Goal: Information Seeking & Learning: Learn about a topic

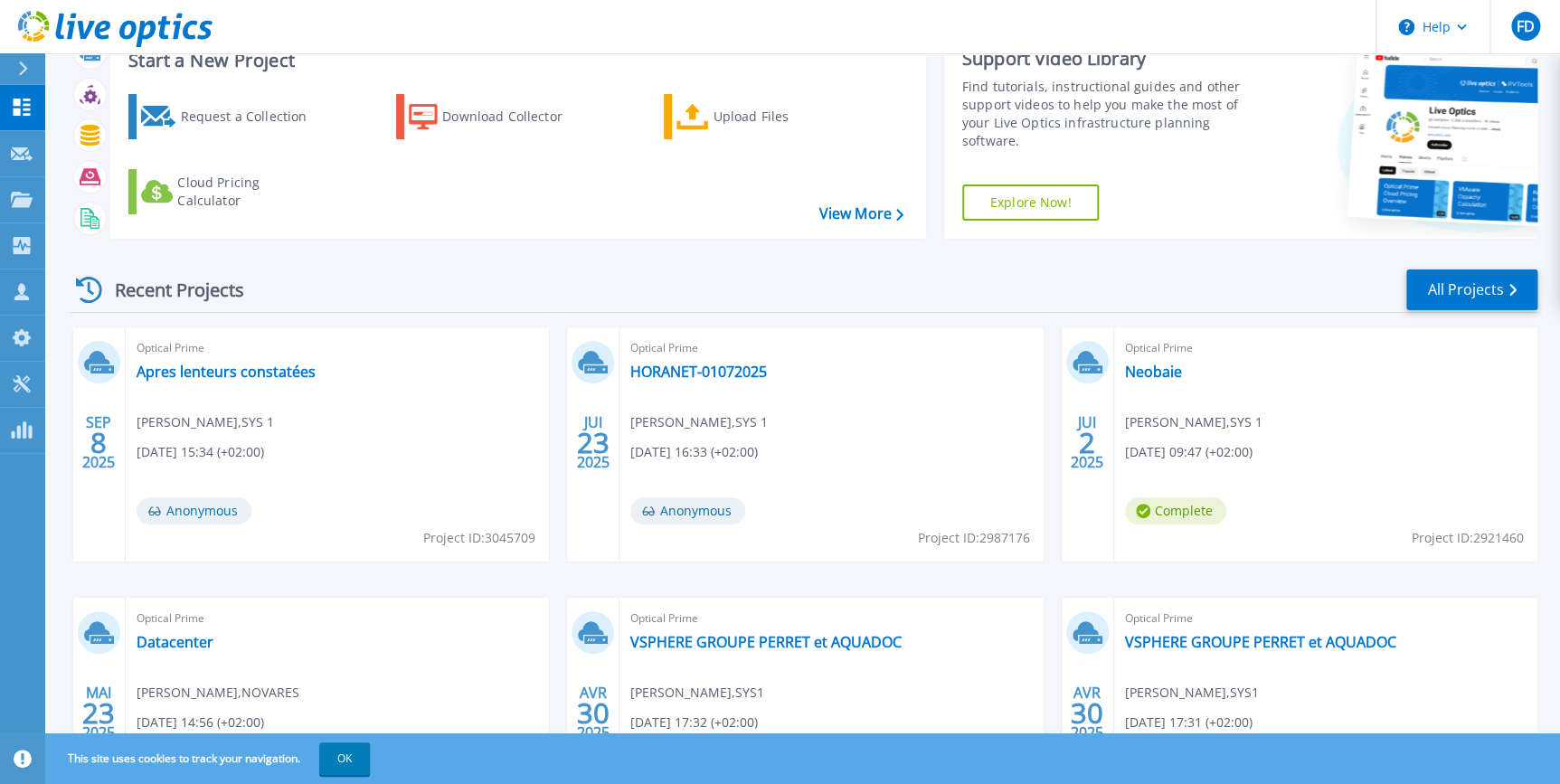
scroll to position [217, 0]
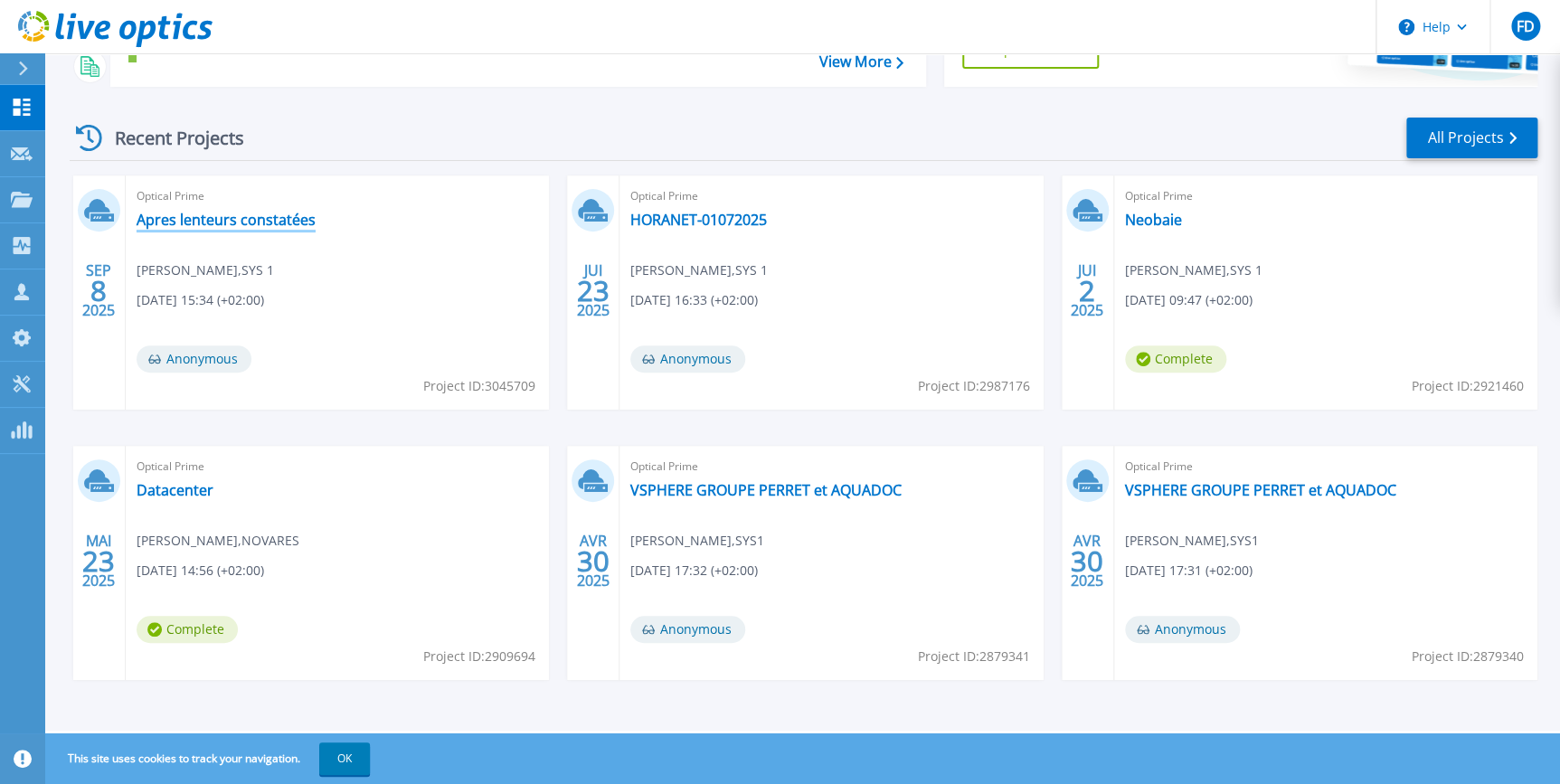
drag, startPoint x: 194, startPoint y: 226, endPoint x: 207, endPoint y: 241, distance: 19.8
click at [194, 226] on link "Apres lenteurs constatées" at bounding box center [226, 220] width 179 height 18
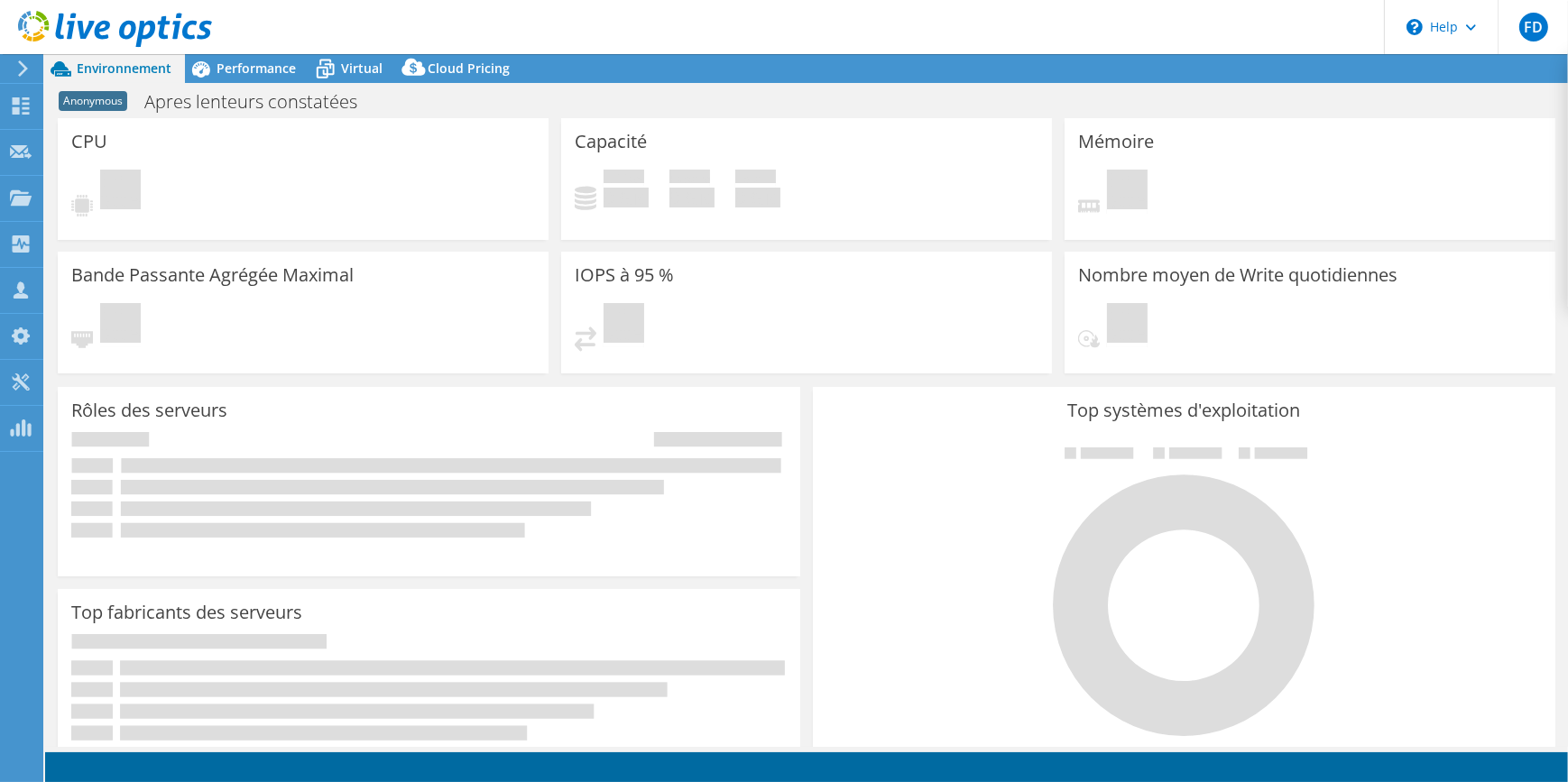
select select "USD"
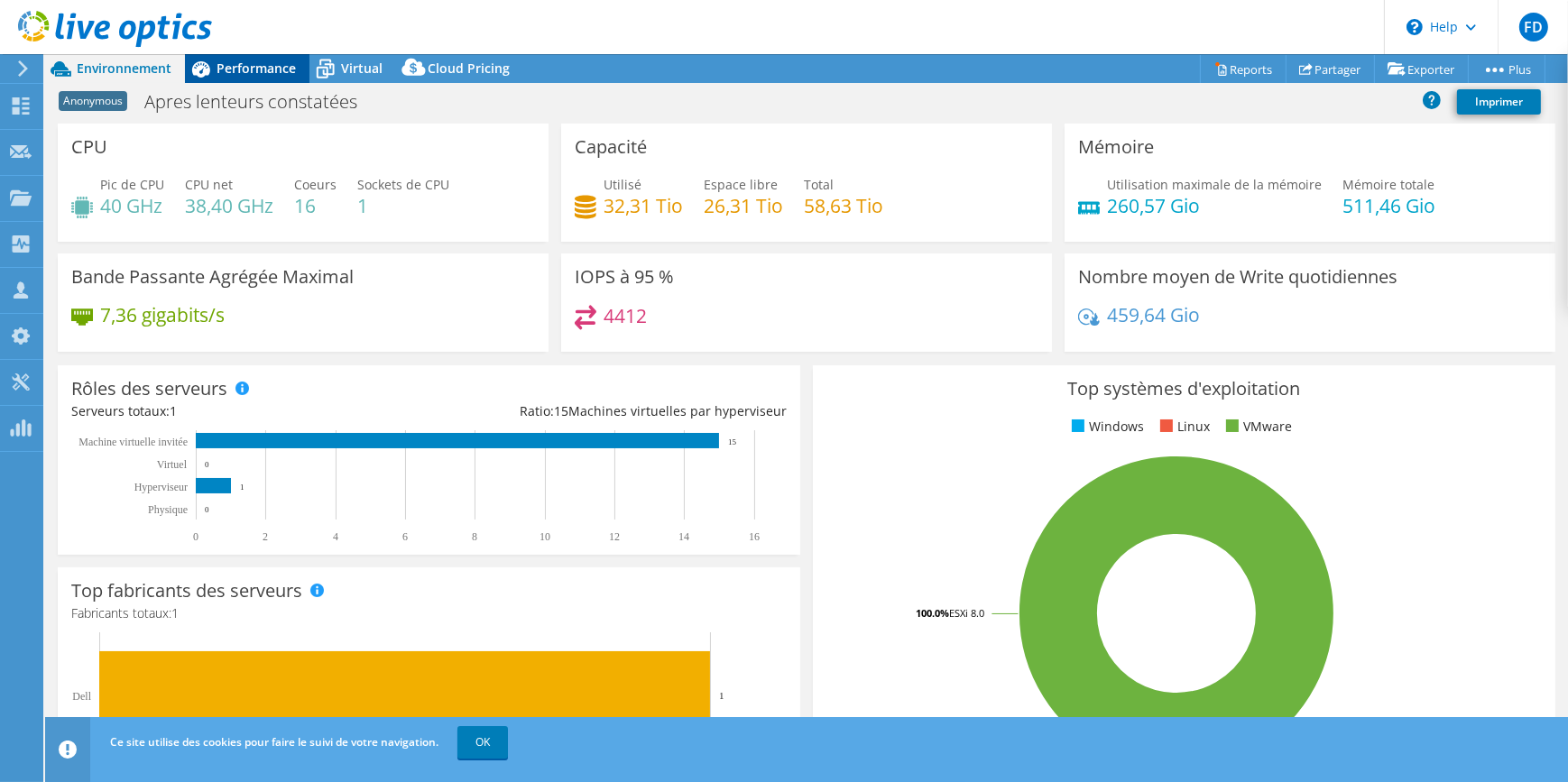
click at [269, 72] on span "Performance" at bounding box center [256, 68] width 79 height 17
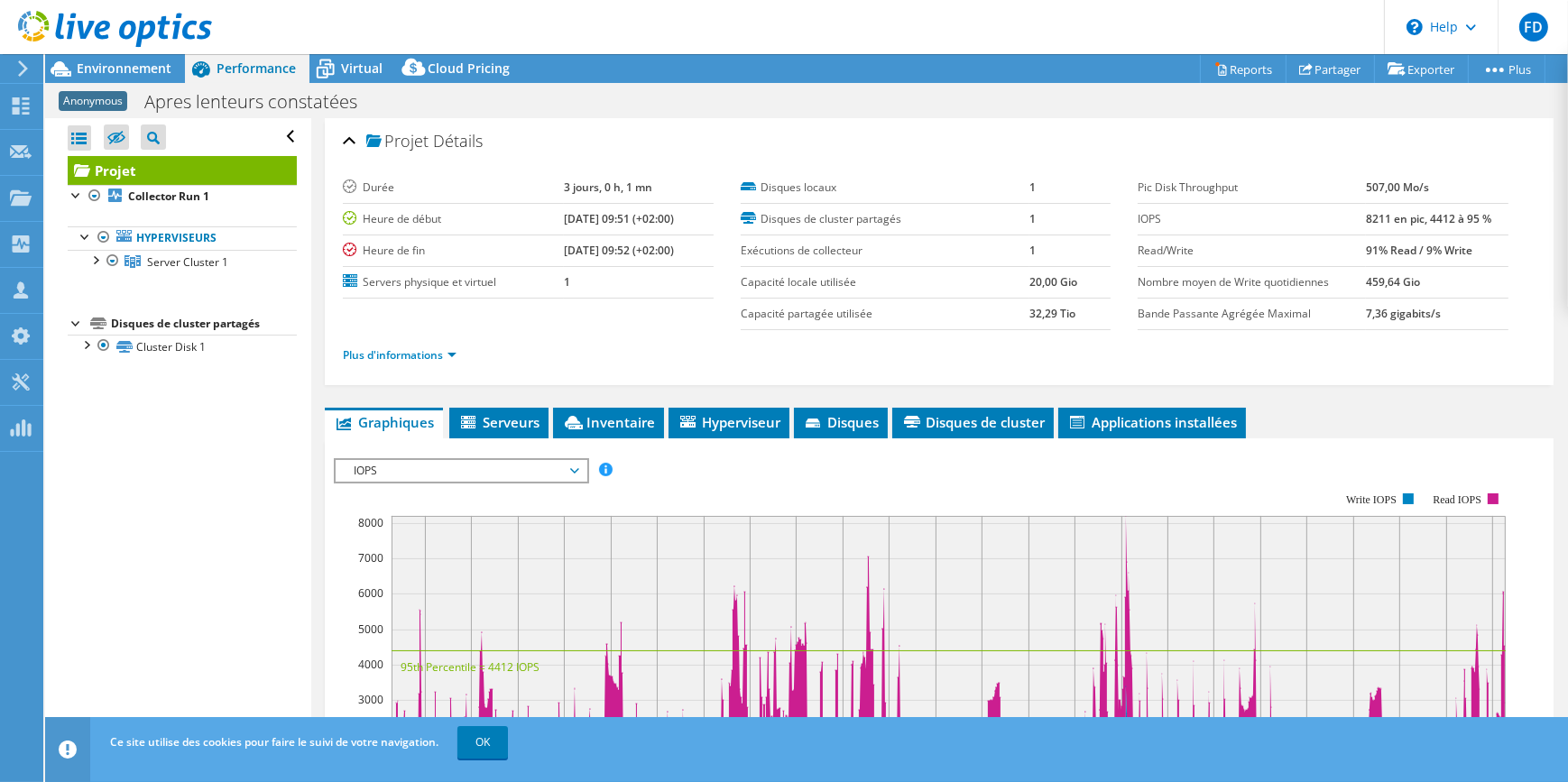
scroll to position [245, 0]
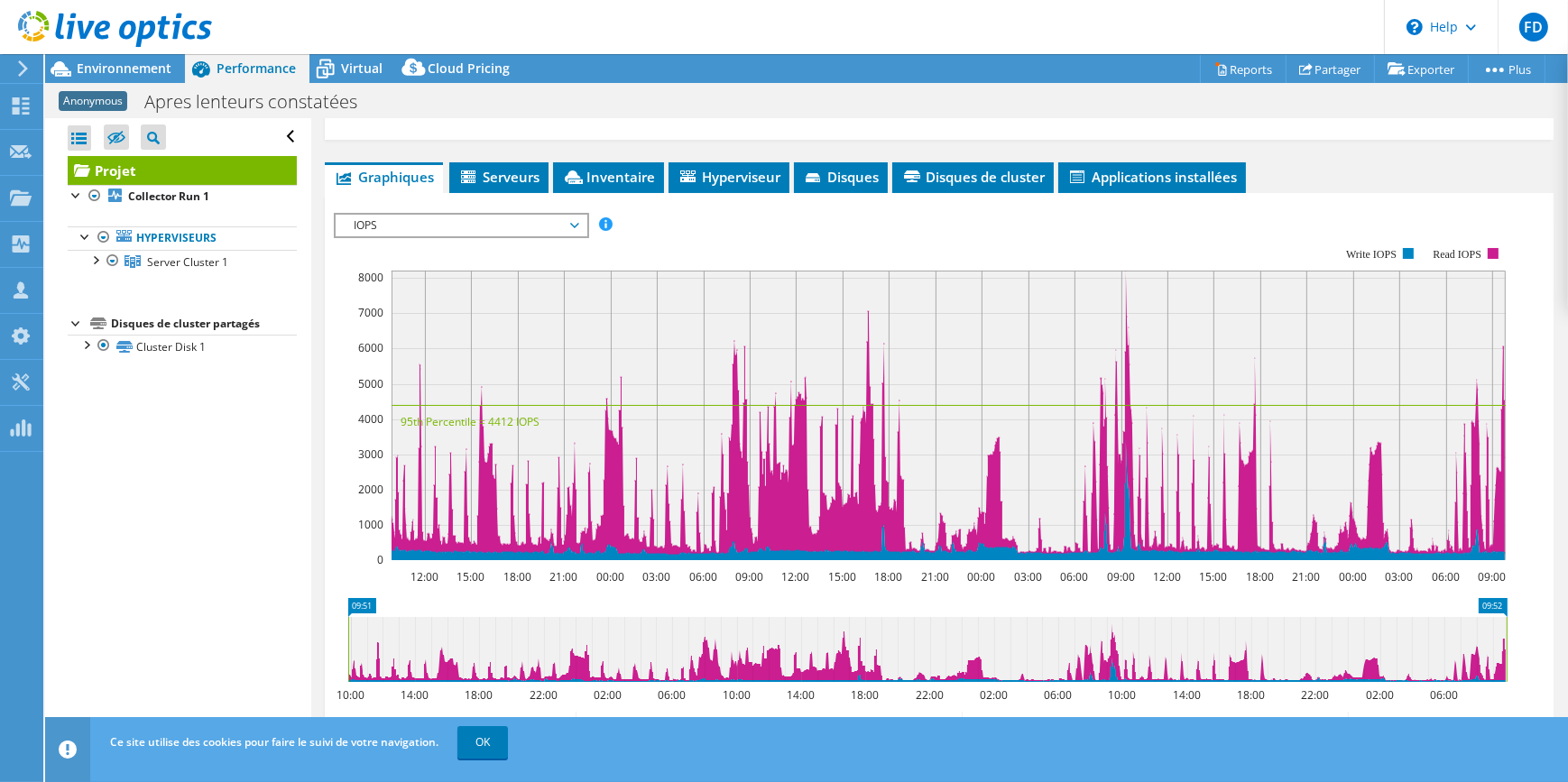
click at [462, 221] on span "IOPS" at bounding box center [460, 225] width 232 height 22
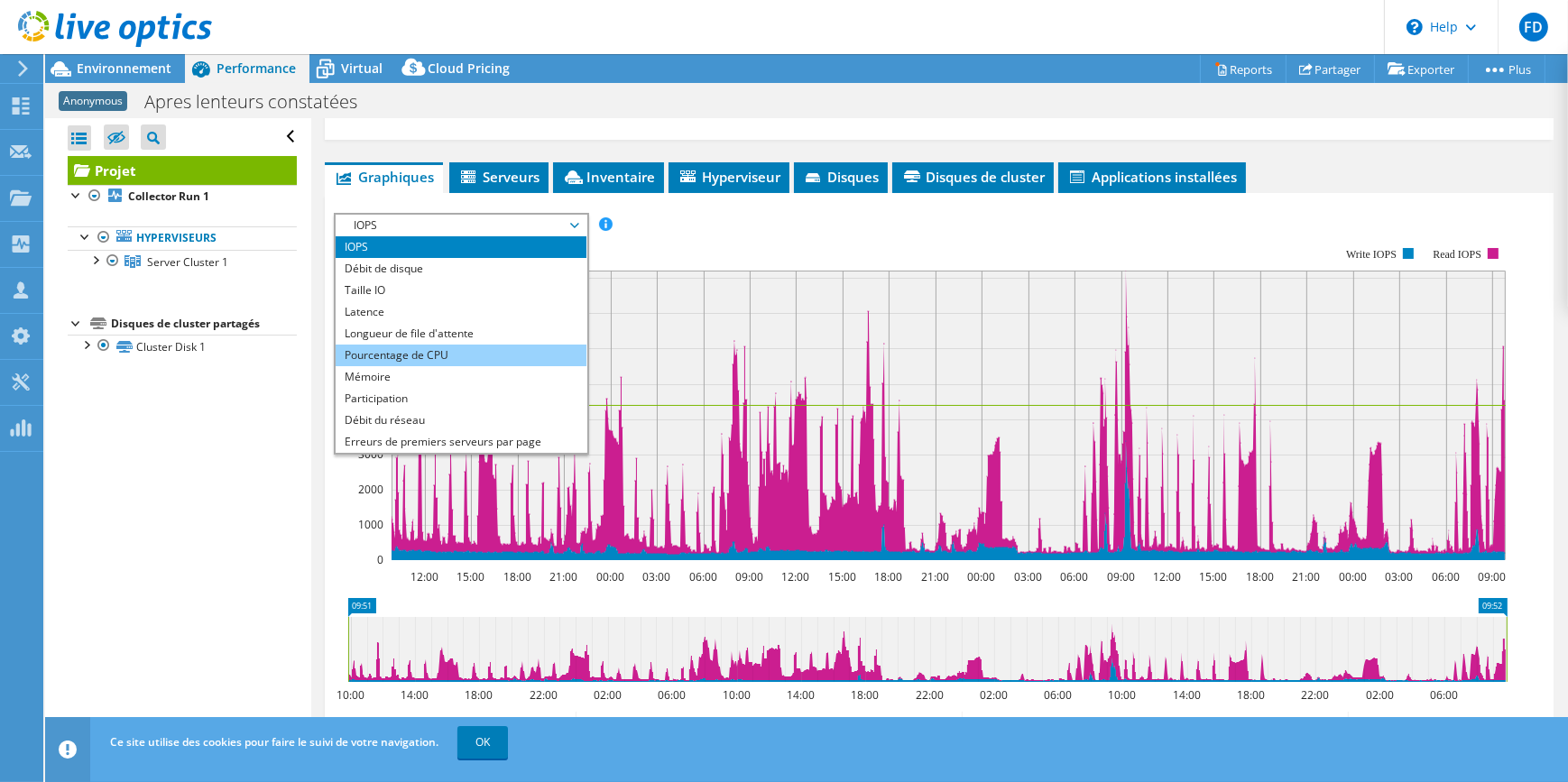
click at [430, 352] on li "Pourcentage de CPU" at bounding box center [460, 355] width 250 height 22
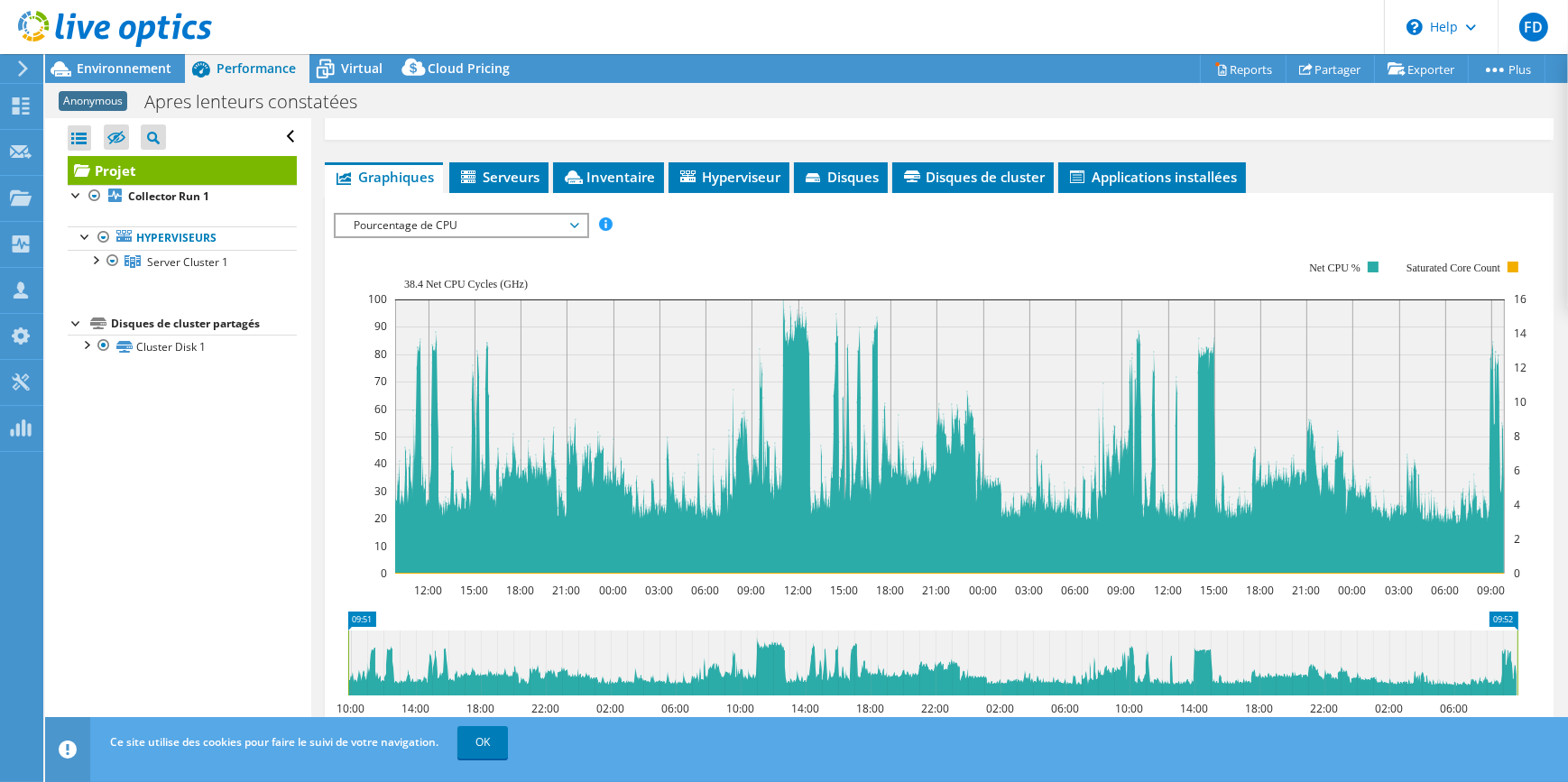
click at [436, 215] on span "Pourcentage de CPU" at bounding box center [460, 225] width 232 height 22
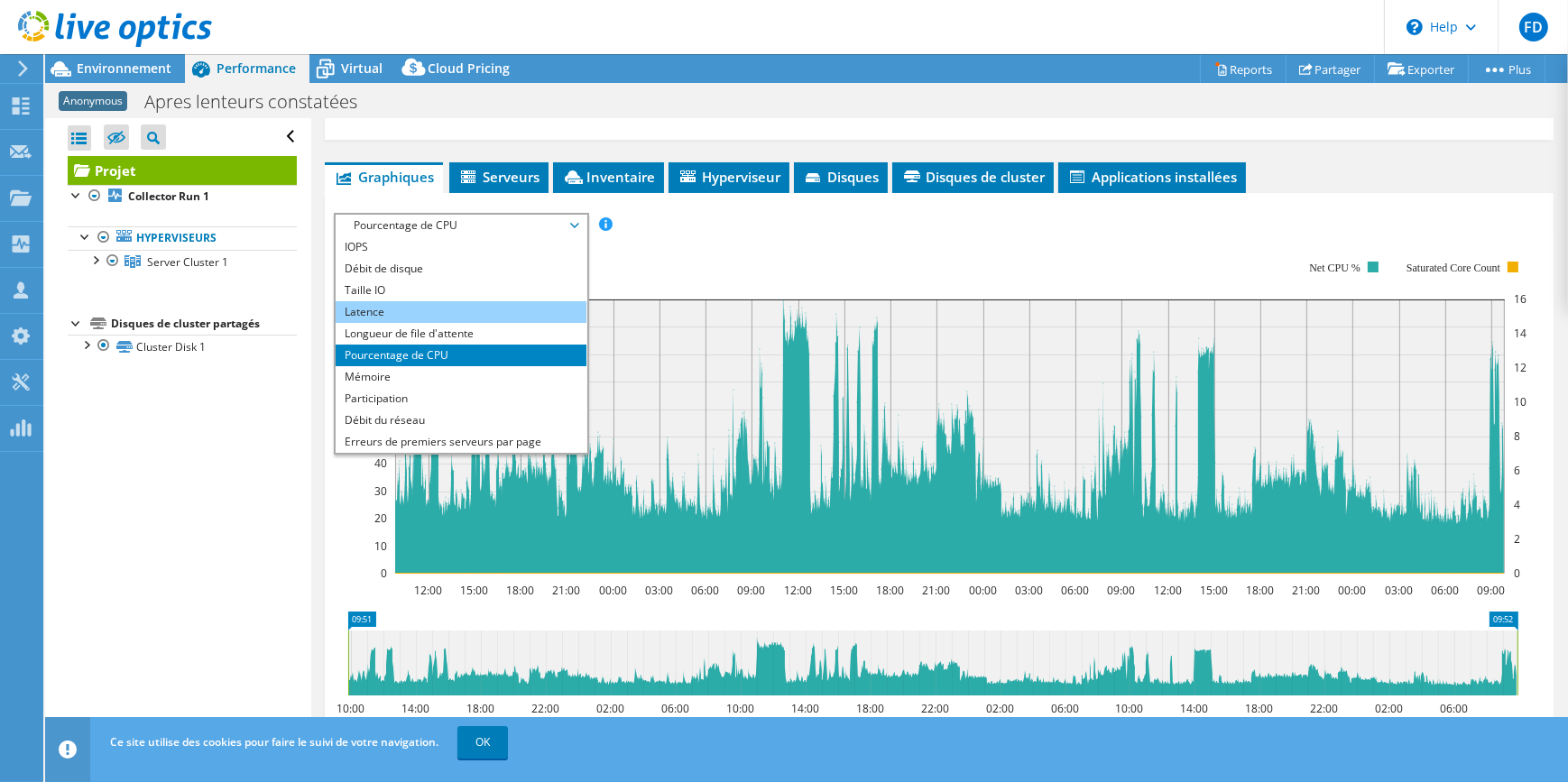
click at [435, 306] on li "Latence" at bounding box center [460, 312] width 250 height 22
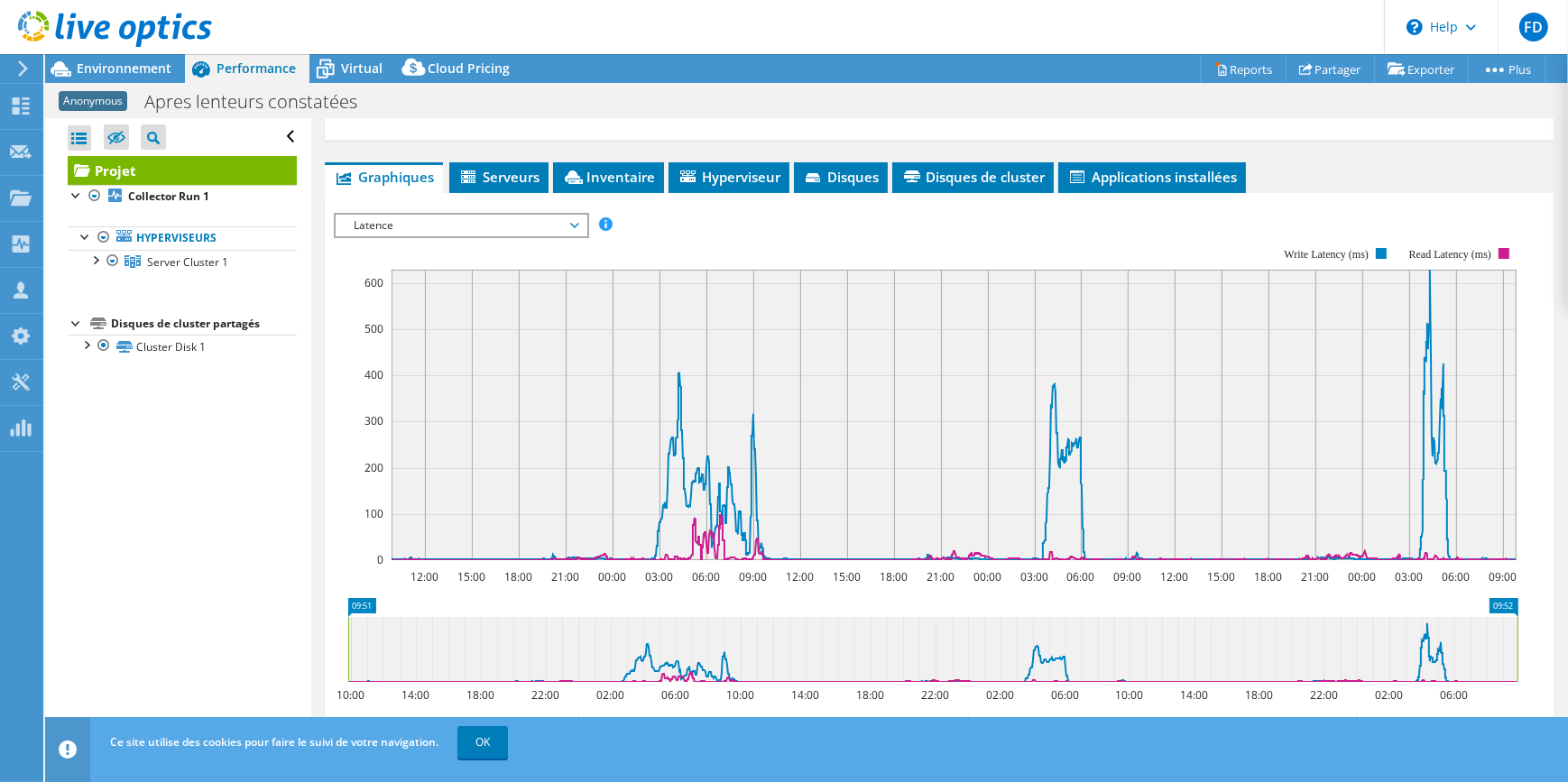
click at [455, 222] on span "Latence" at bounding box center [460, 225] width 232 height 22
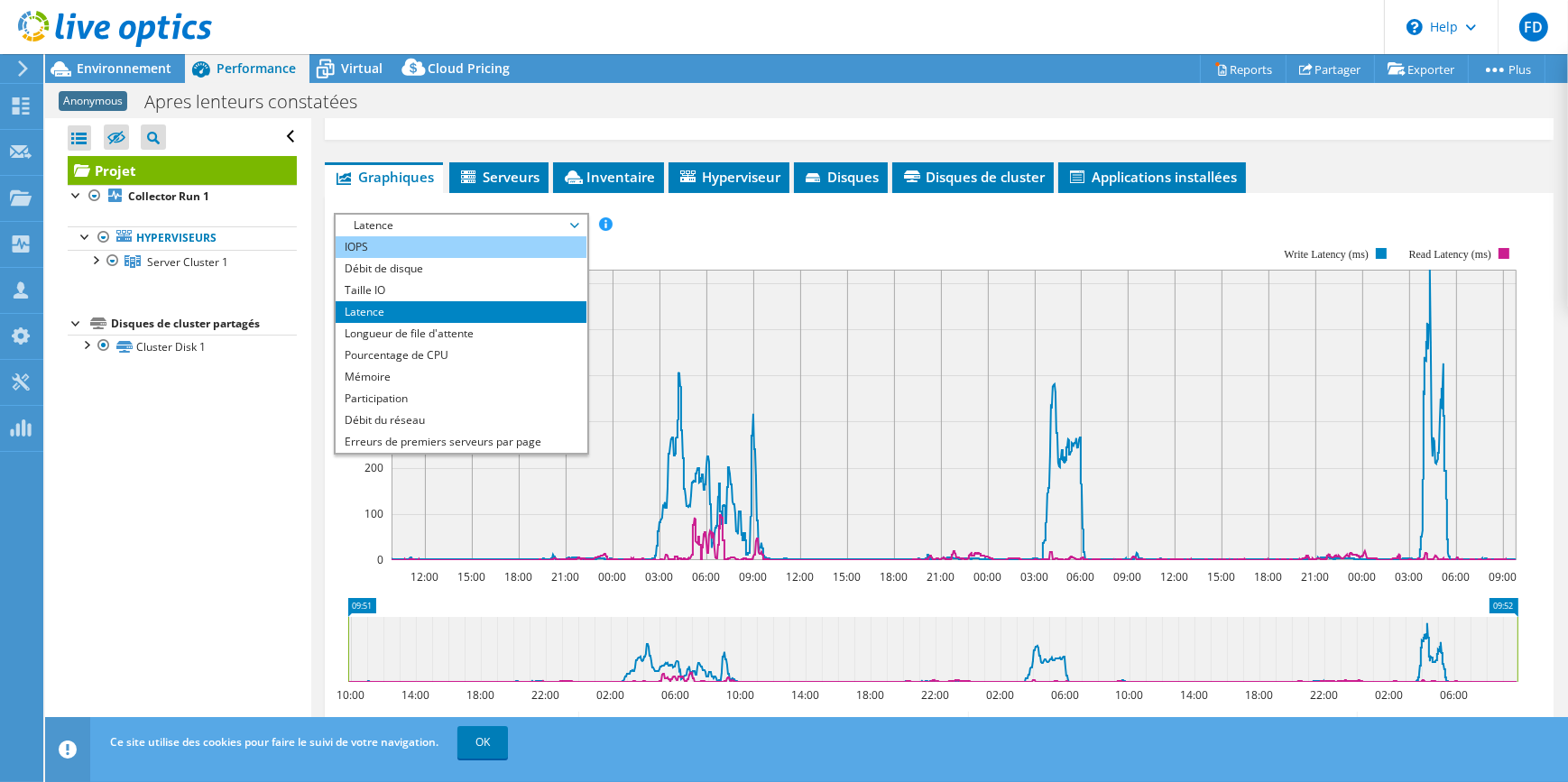
click at [442, 246] on li "IOPS" at bounding box center [460, 247] width 250 height 22
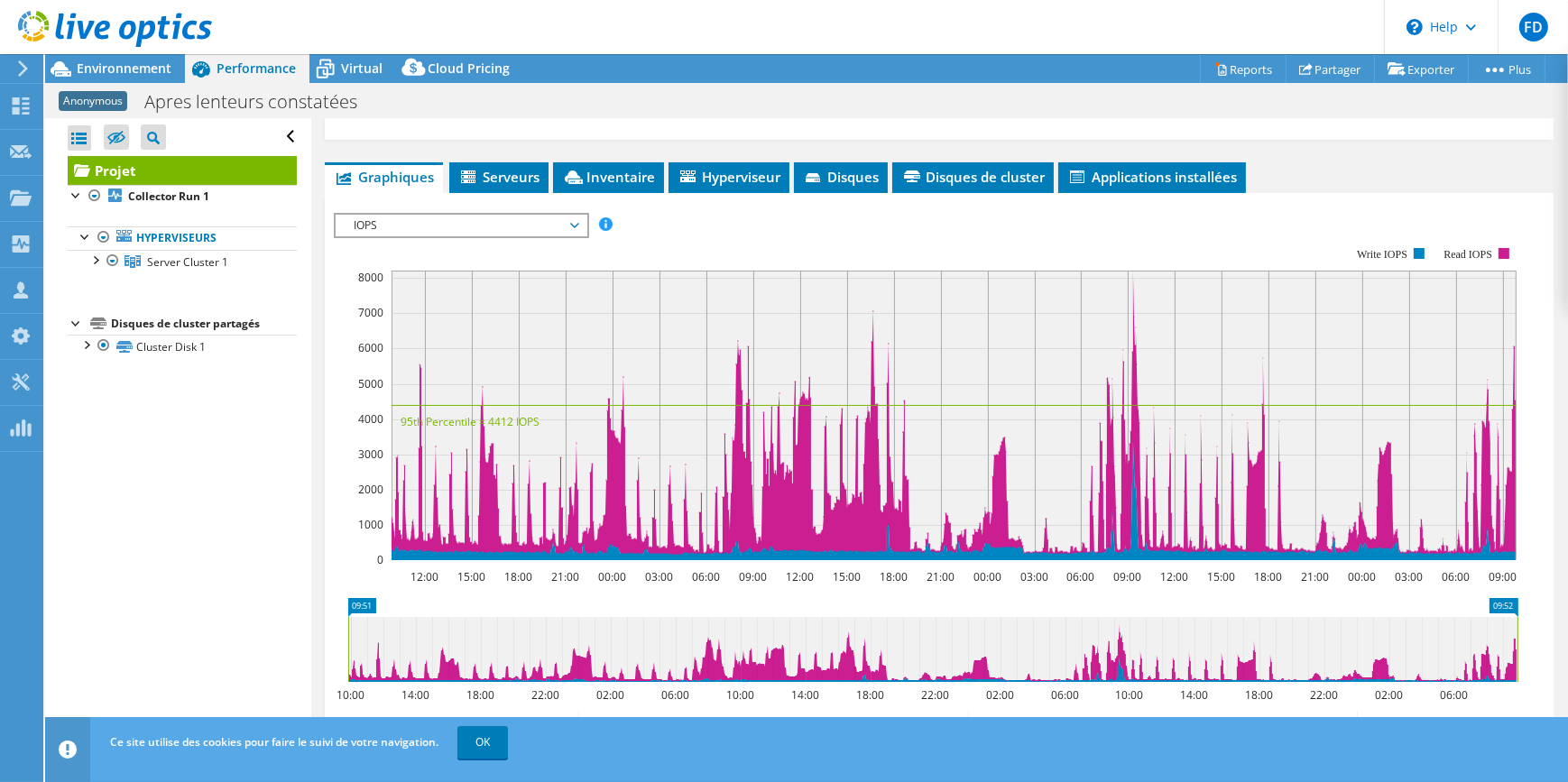
click at [485, 225] on span "IOPS" at bounding box center [460, 225] width 232 height 22
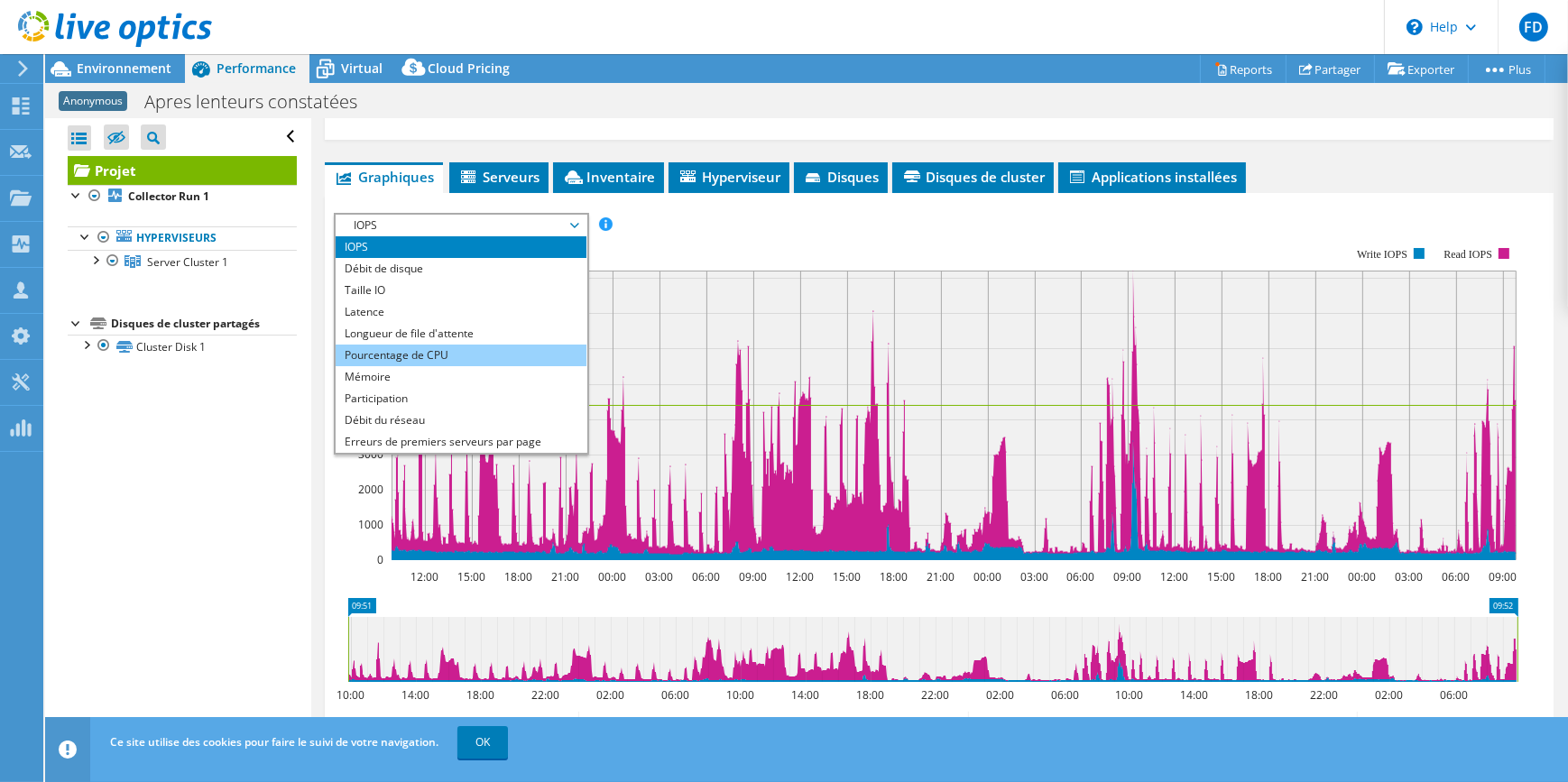
click at [461, 347] on li "Pourcentage de CPU" at bounding box center [460, 355] width 250 height 22
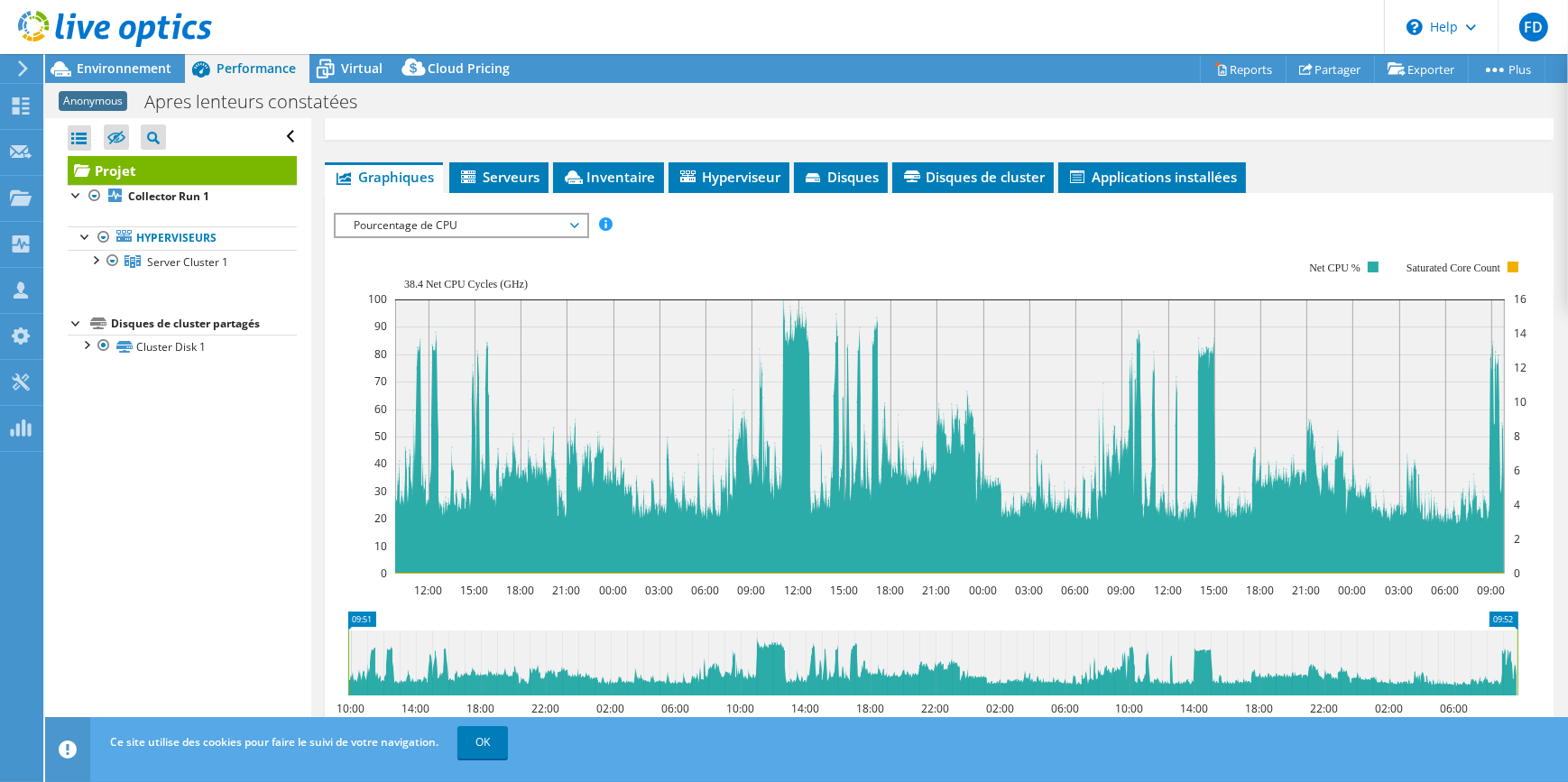
click at [541, 218] on span "Pourcentage de CPU" at bounding box center [460, 225] width 232 height 22
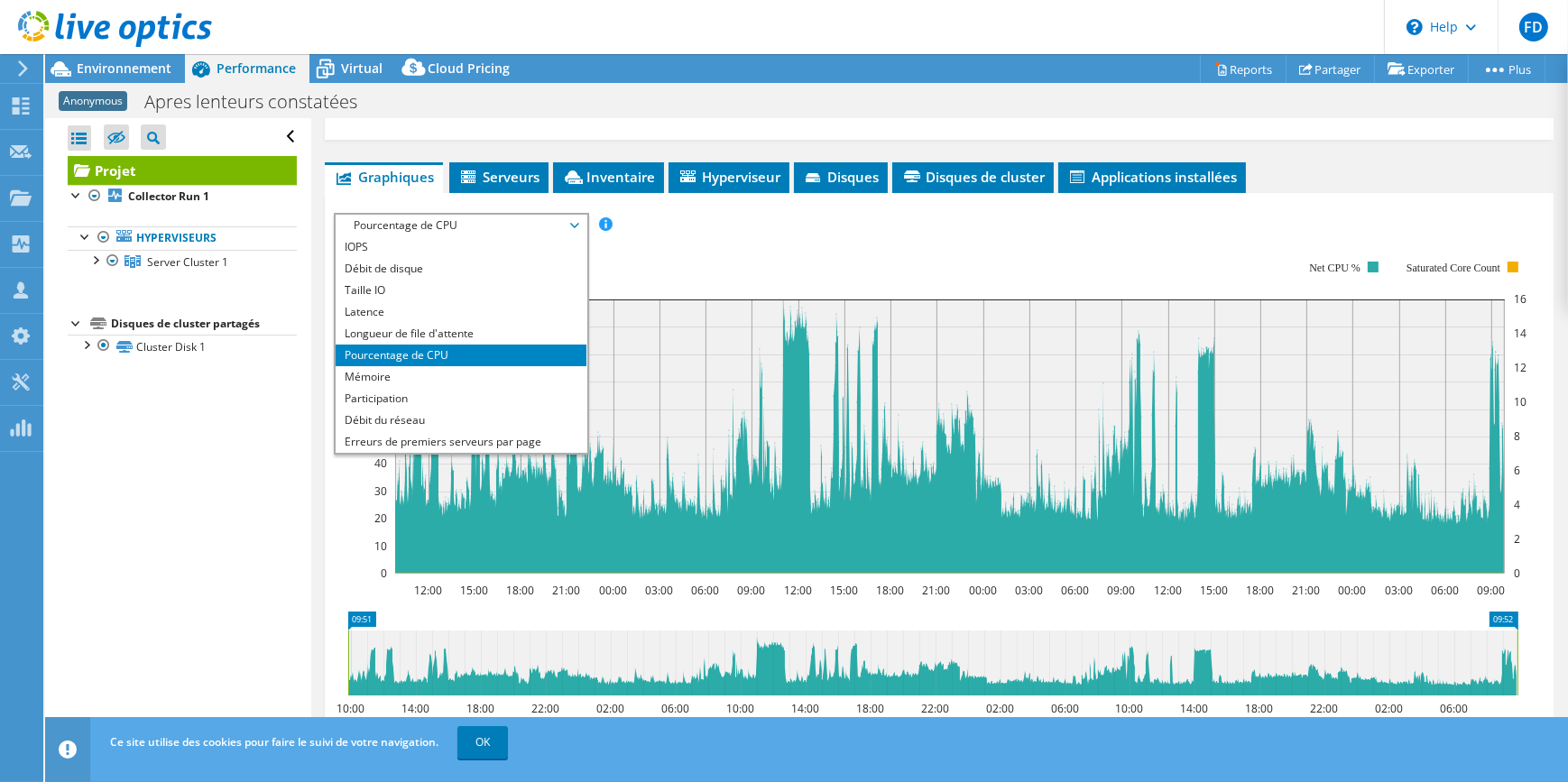
click at [623, 612] on icon "09:51 09:52 10:00 14:00 18:00 22:00 02:00 06:00 10:00 14:00 18:00 22:00 02:00 0…" at bounding box center [933, 684] width 1198 height 144
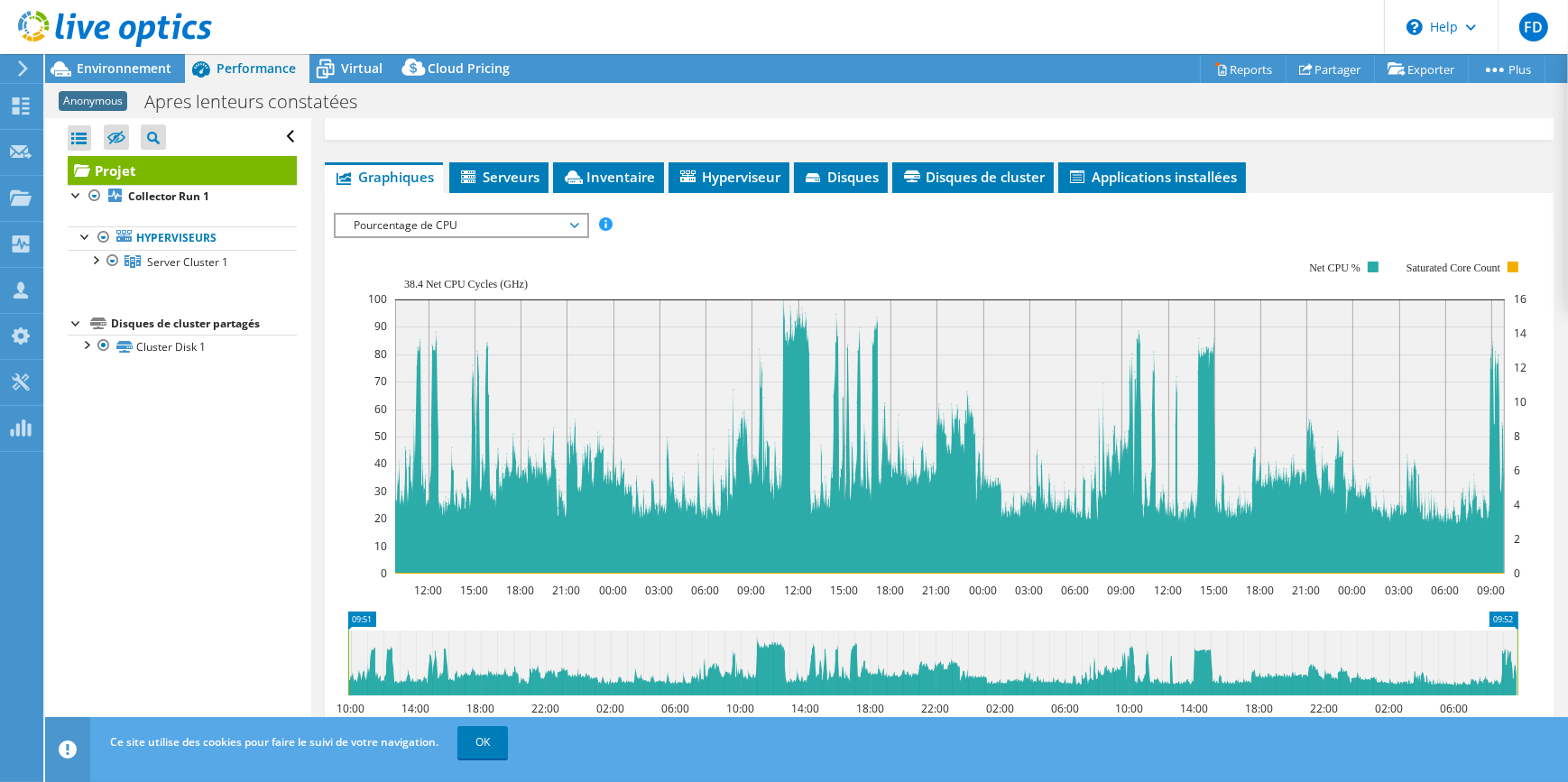
click at [540, 216] on span "Pourcentage de CPU" at bounding box center [460, 225] width 232 height 22
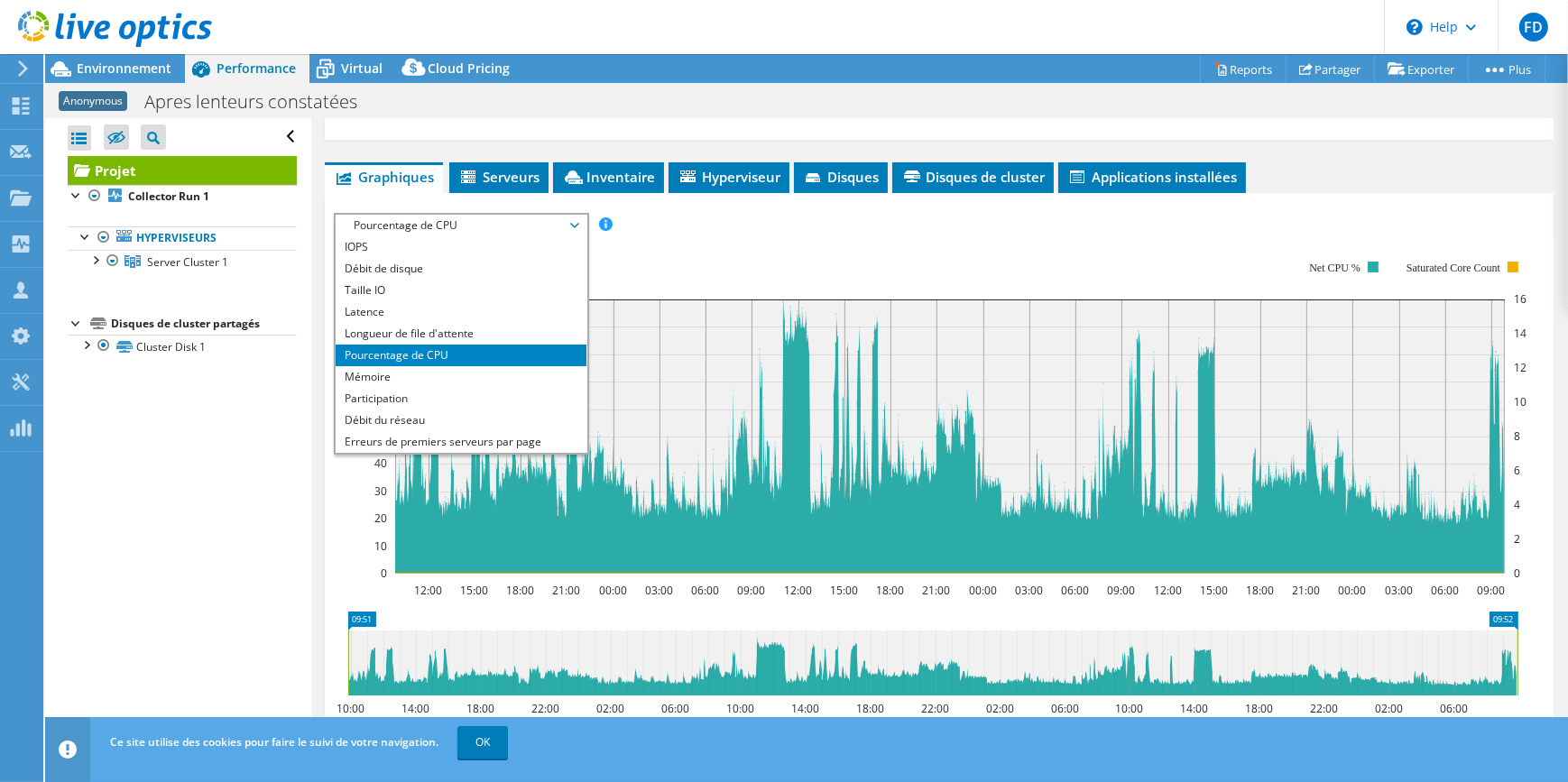
click at [919, 232] on div "IOPS Débit de disque Taille IO Latence Longueur de file d'attente Pourcentage d…" at bounding box center [939, 225] width 1211 height 24
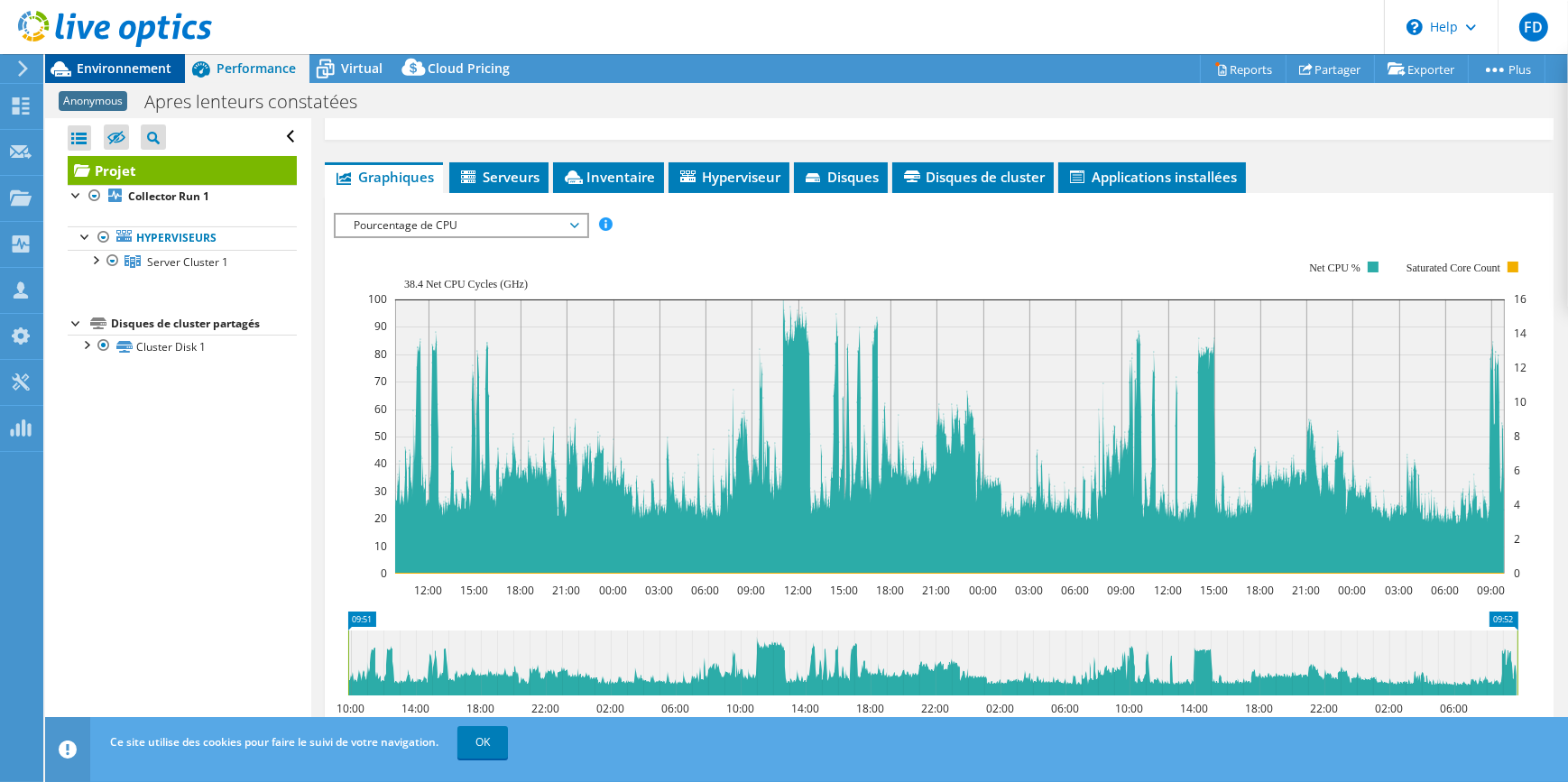
click at [111, 61] on span "Environnement" at bounding box center [124, 68] width 95 height 17
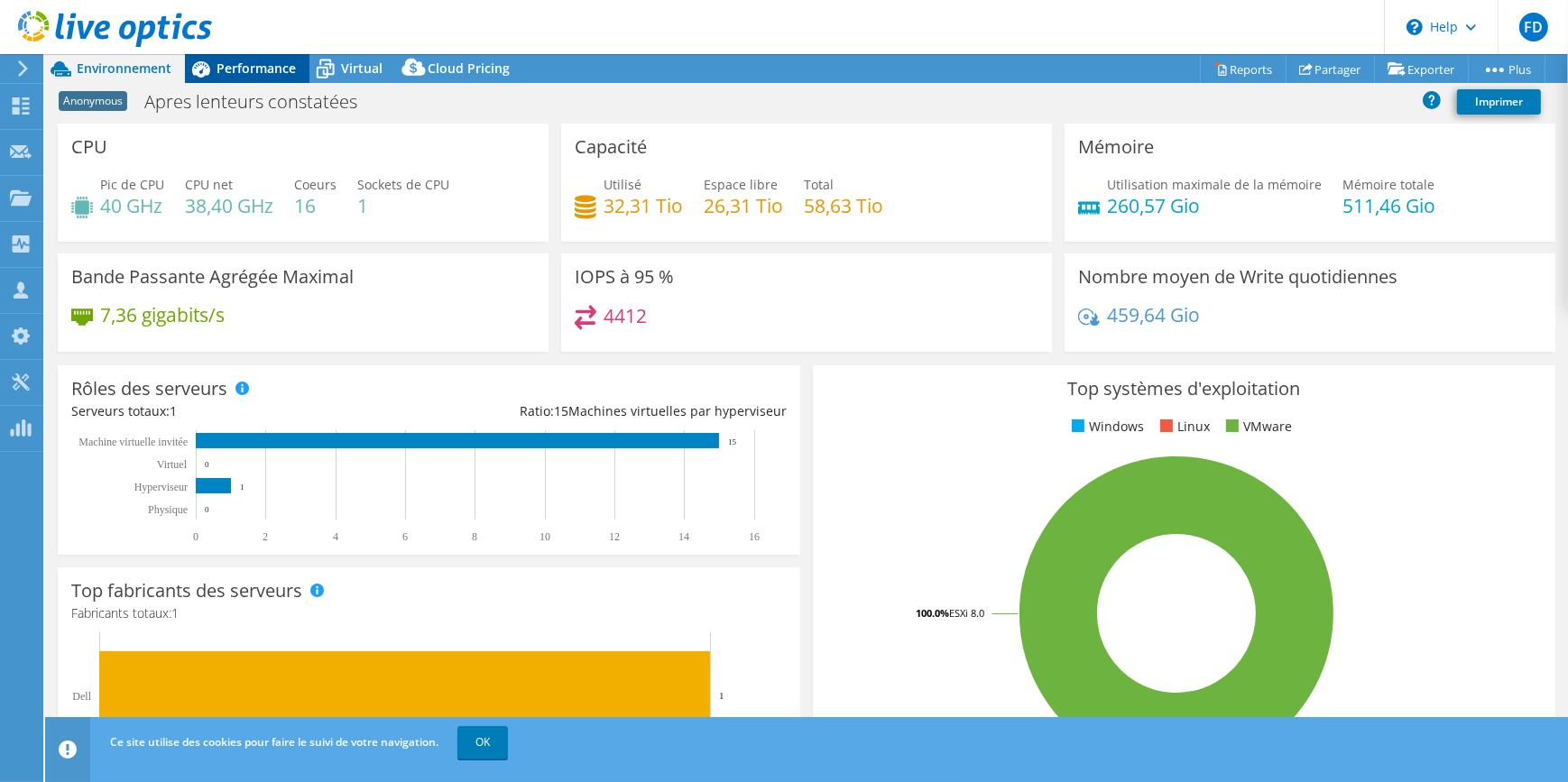
click at [239, 54] on div "Performance" at bounding box center [247, 69] width 125 height 29
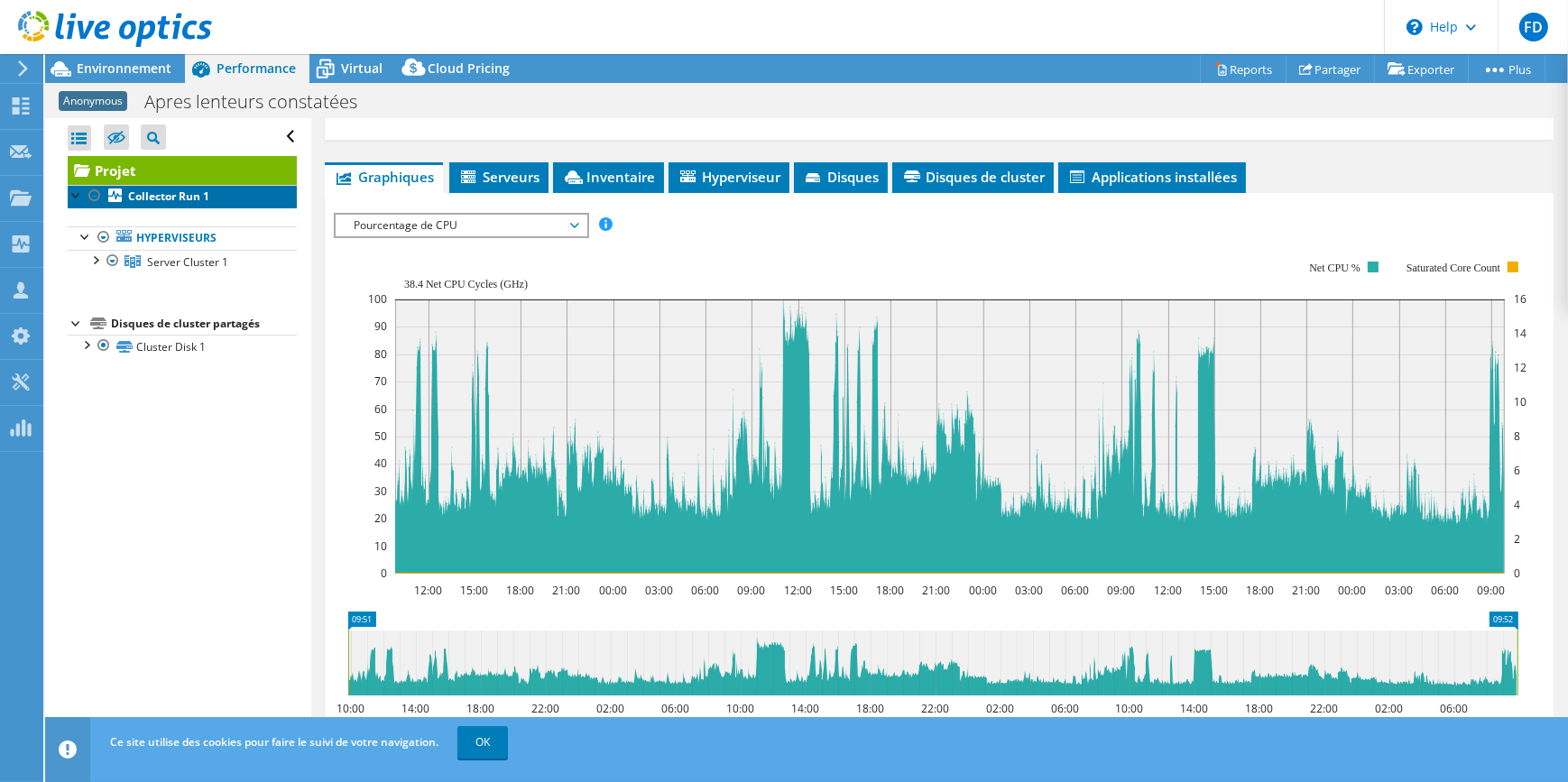
click at [155, 195] on b "Collector Run 1" at bounding box center [169, 196] width 81 height 15
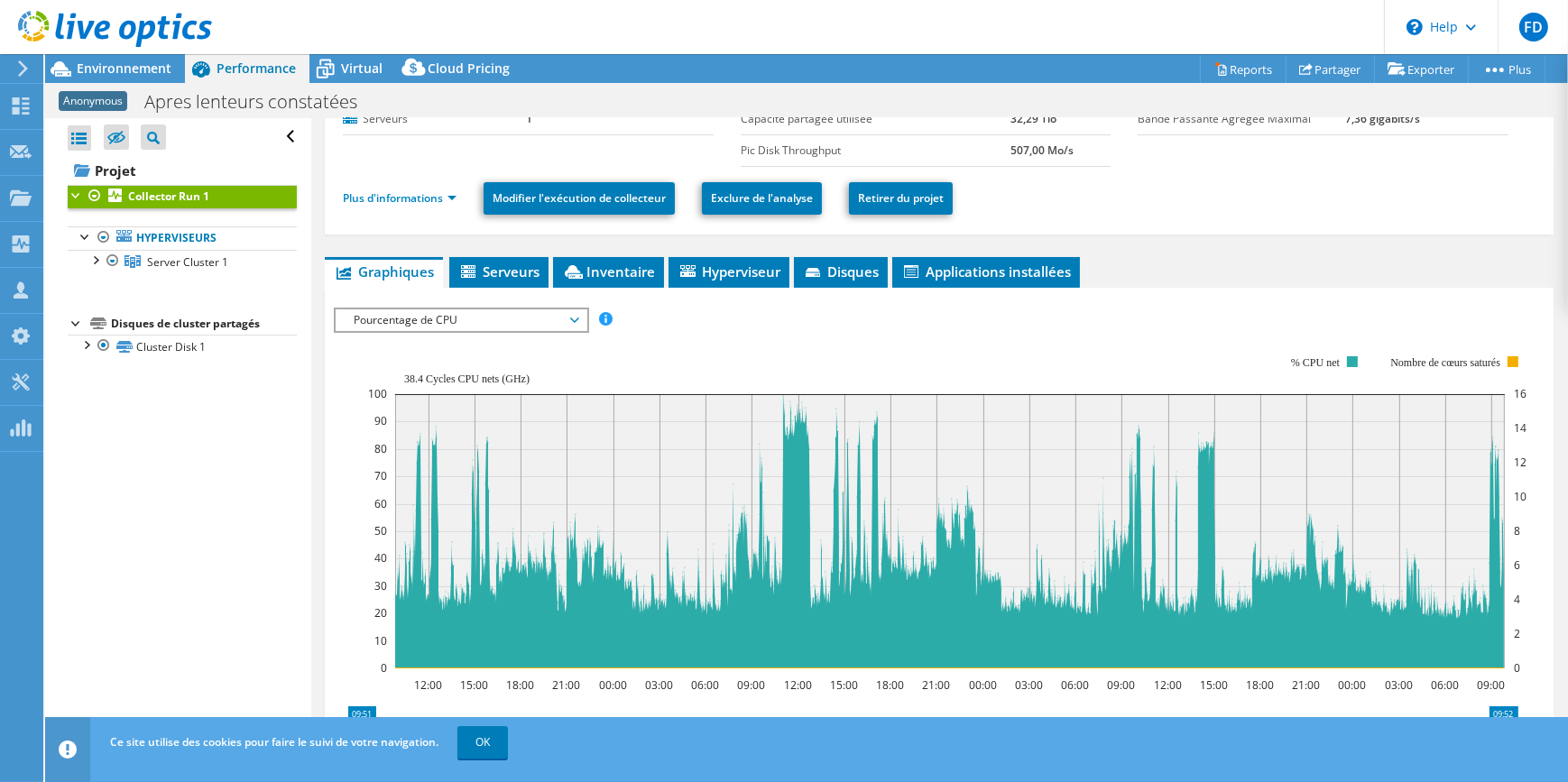
scroll to position [0, 0]
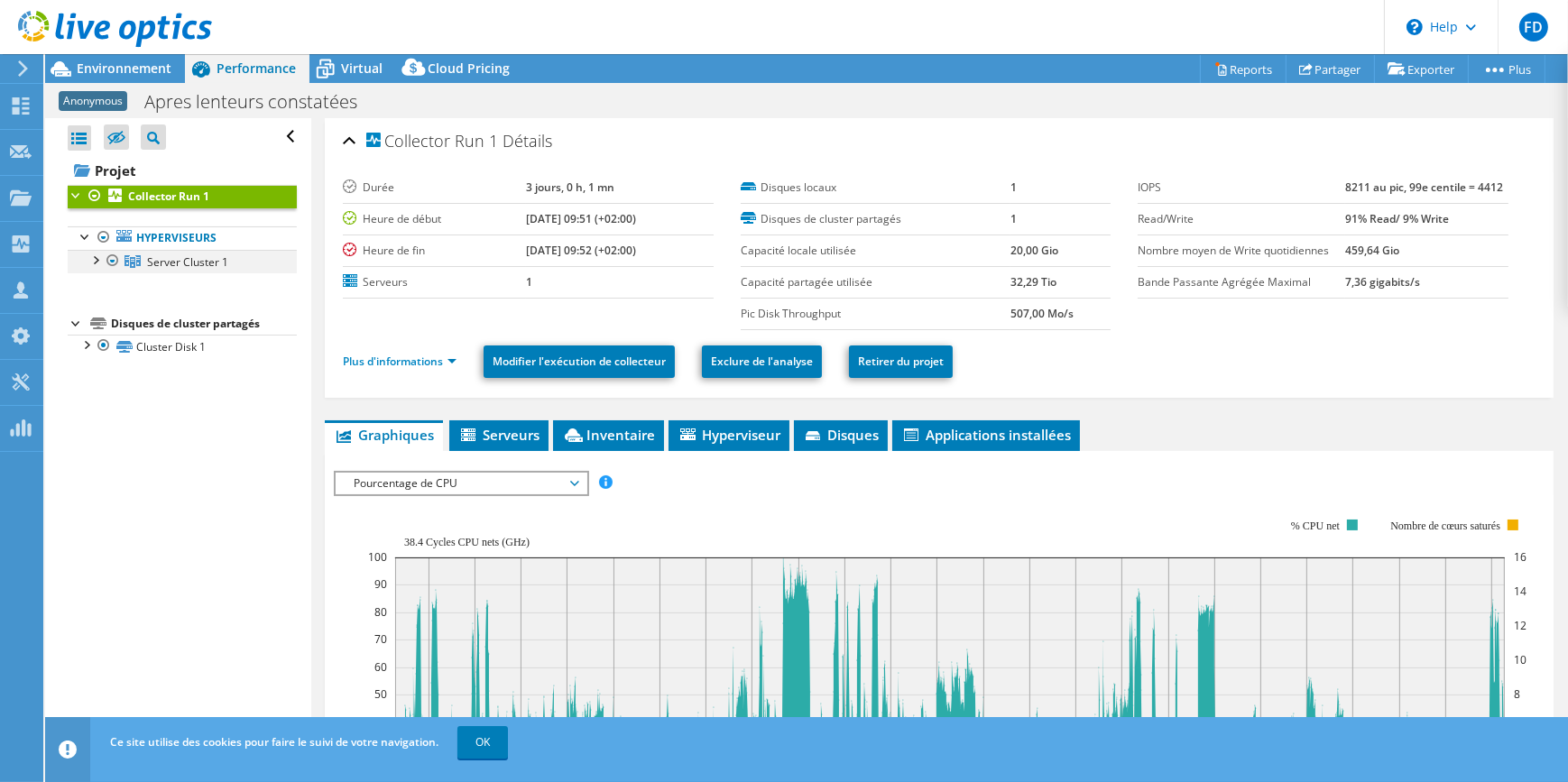
click at [88, 253] on div at bounding box center [95, 259] width 18 height 18
click at [117, 310] on div at bounding box center [122, 308] width 18 height 22
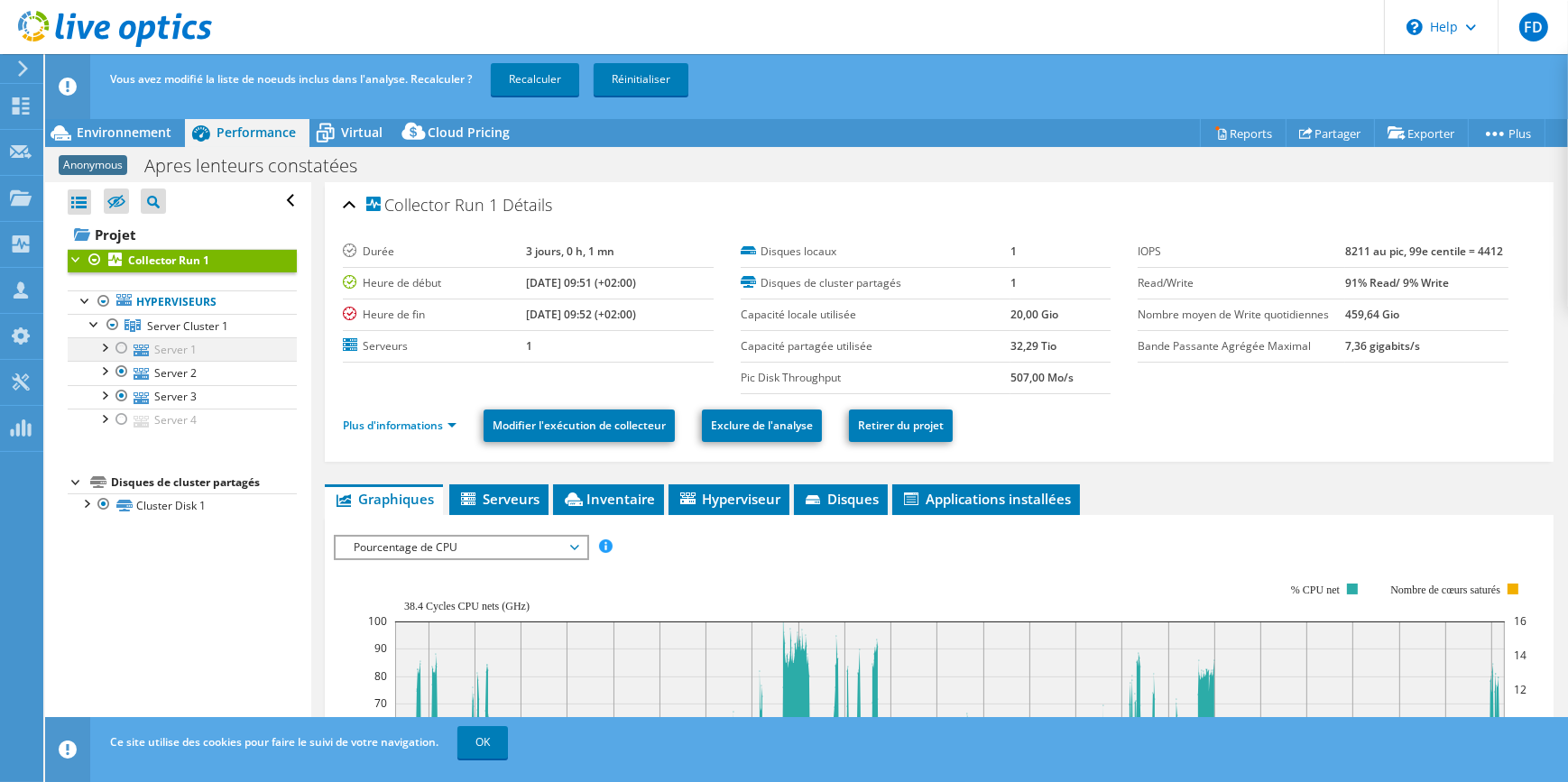
click at [122, 344] on div at bounding box center [122, 348] width 18 height 22
click at [119, 418] on div at bounding box center [122, 419] width 18 height 22
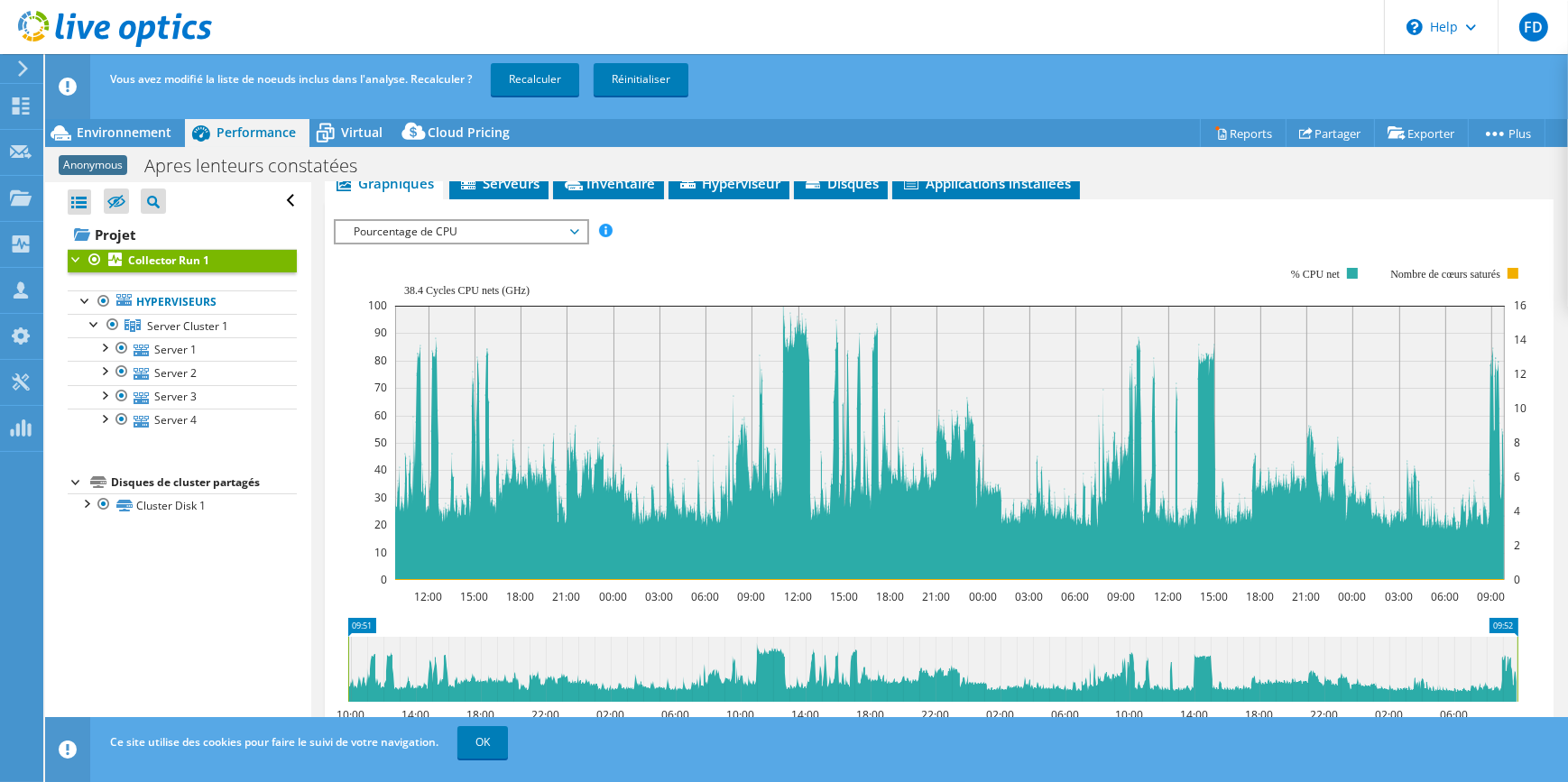
scroll to position [327, 0]
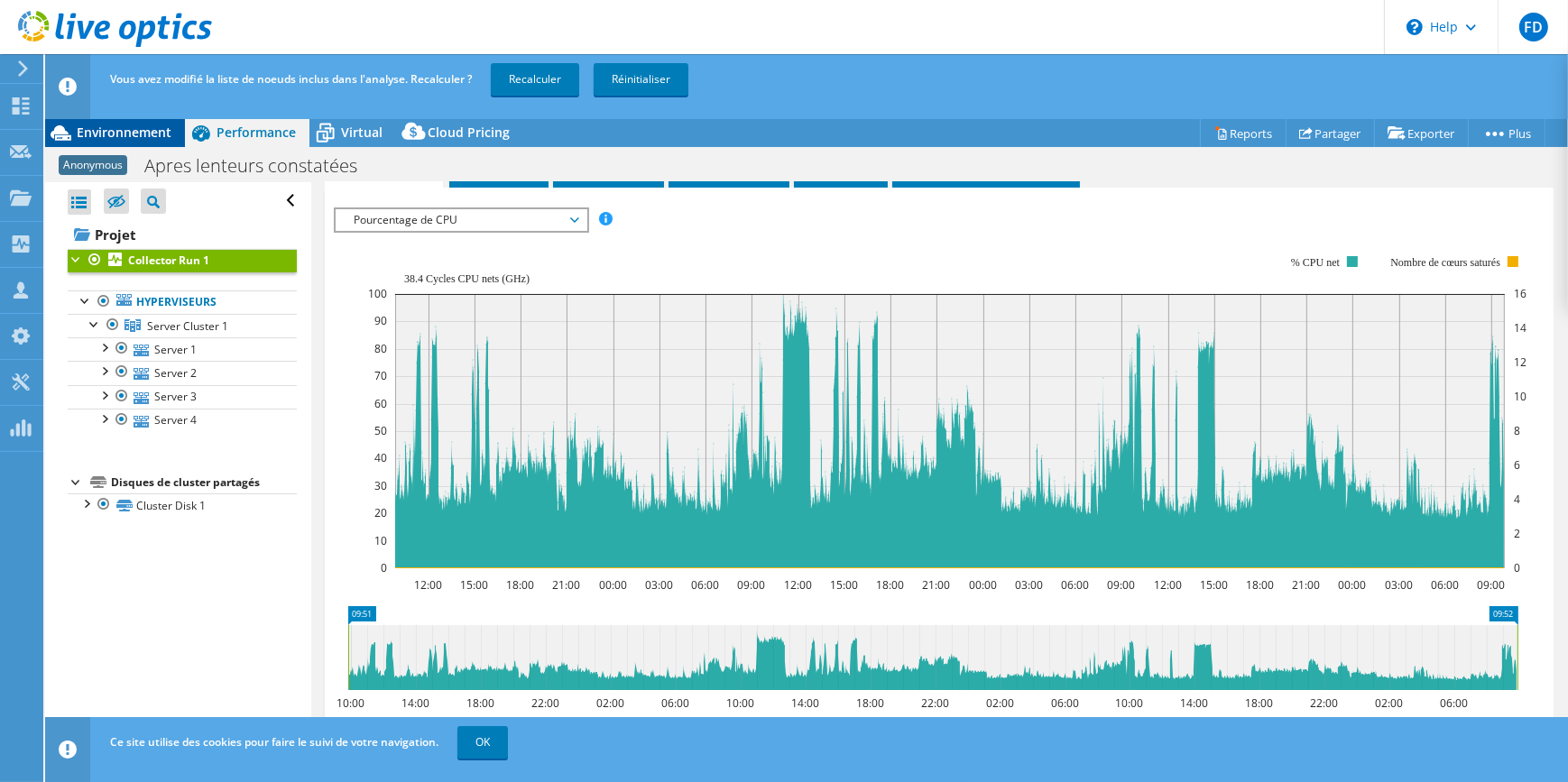
click at [136, 134] on span "Environnement" at bounding box center [124, 132] width 95 height 17
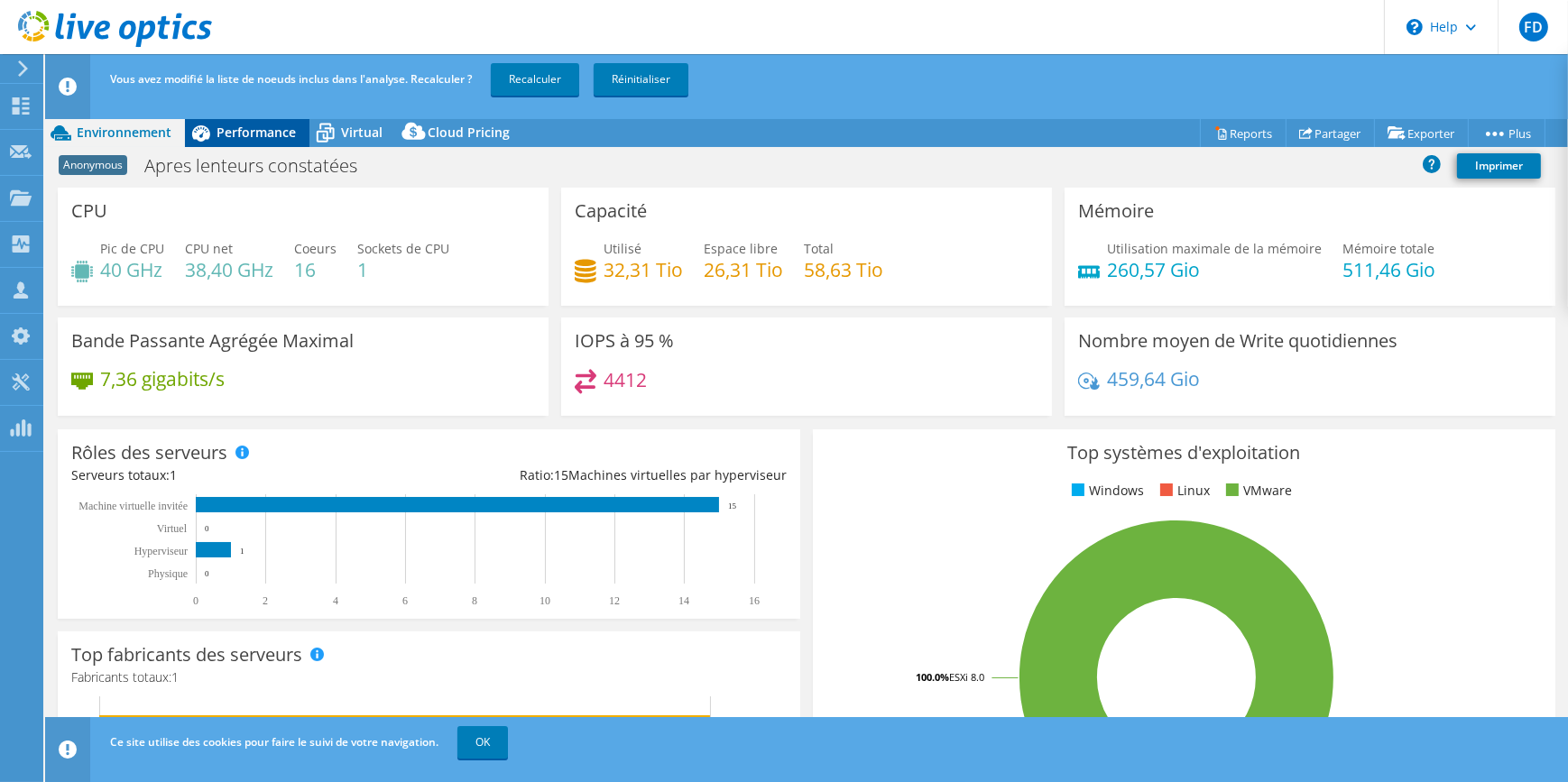
click at [245, 125] on span "Performance" at bounding box center [256, 132] width 79 height 17
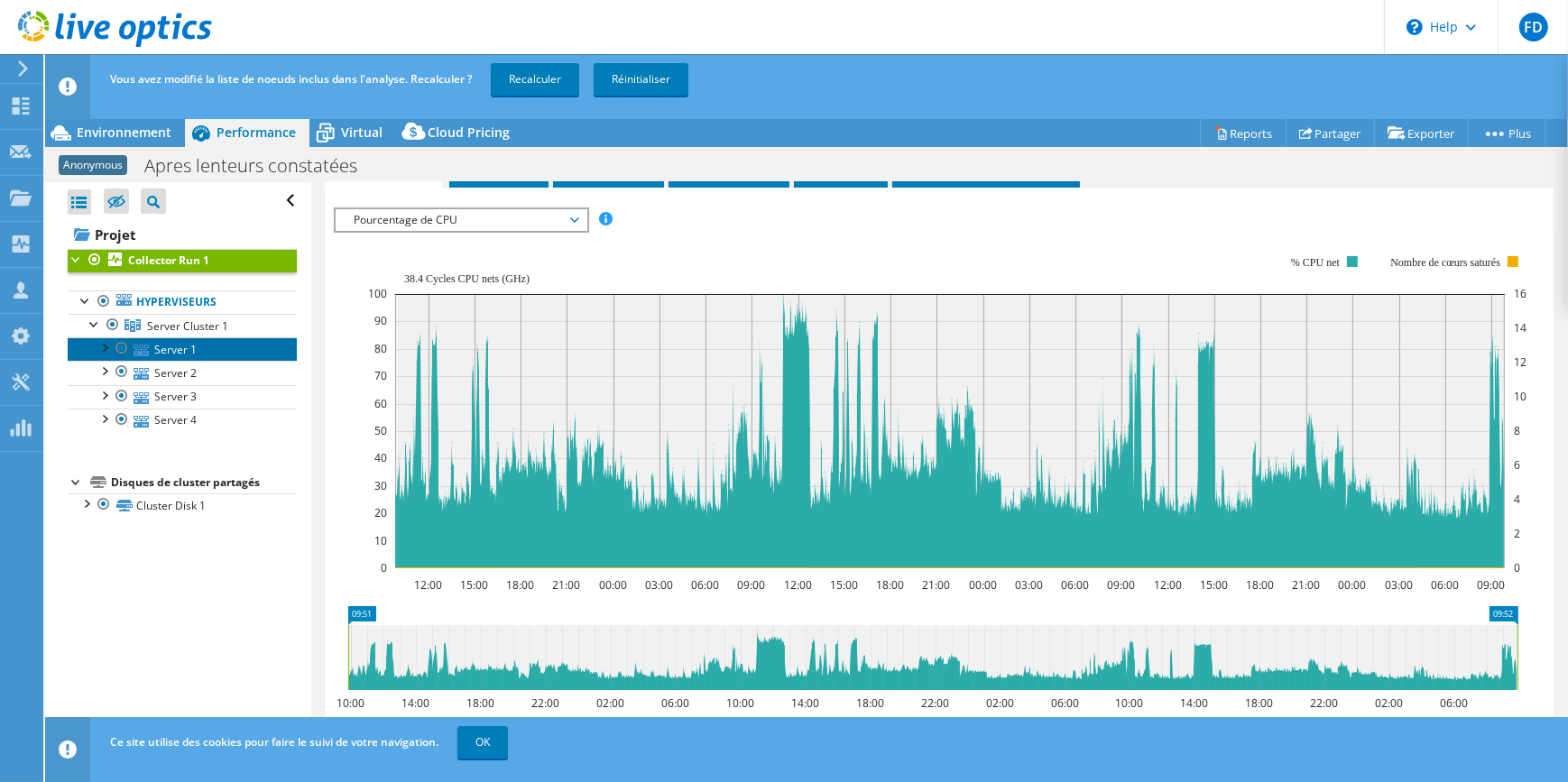
click at [176, 348] on link "Server 1" at bounding box center [182, 349] width 229 height 23
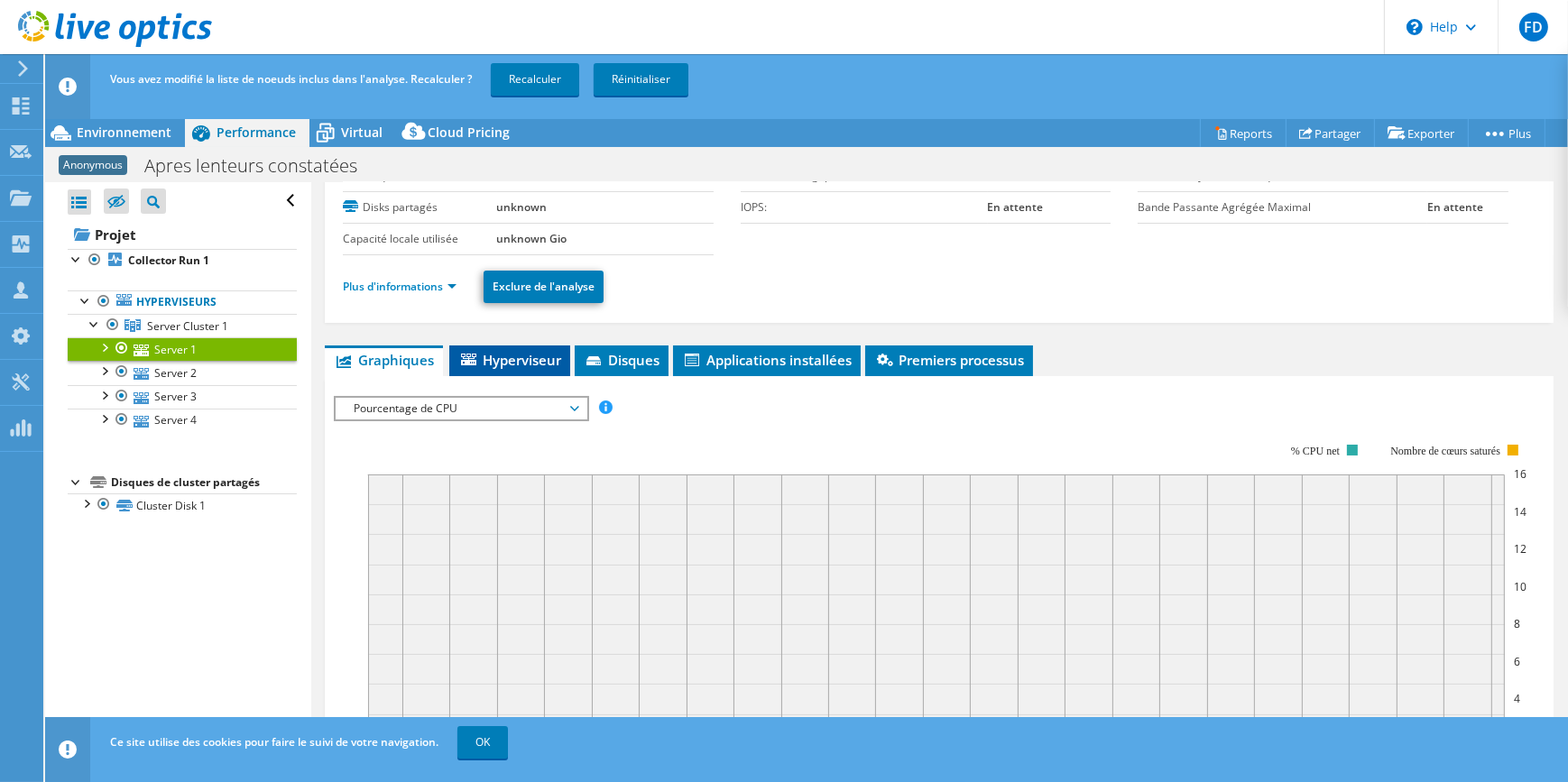
scroll to position [0, 0]
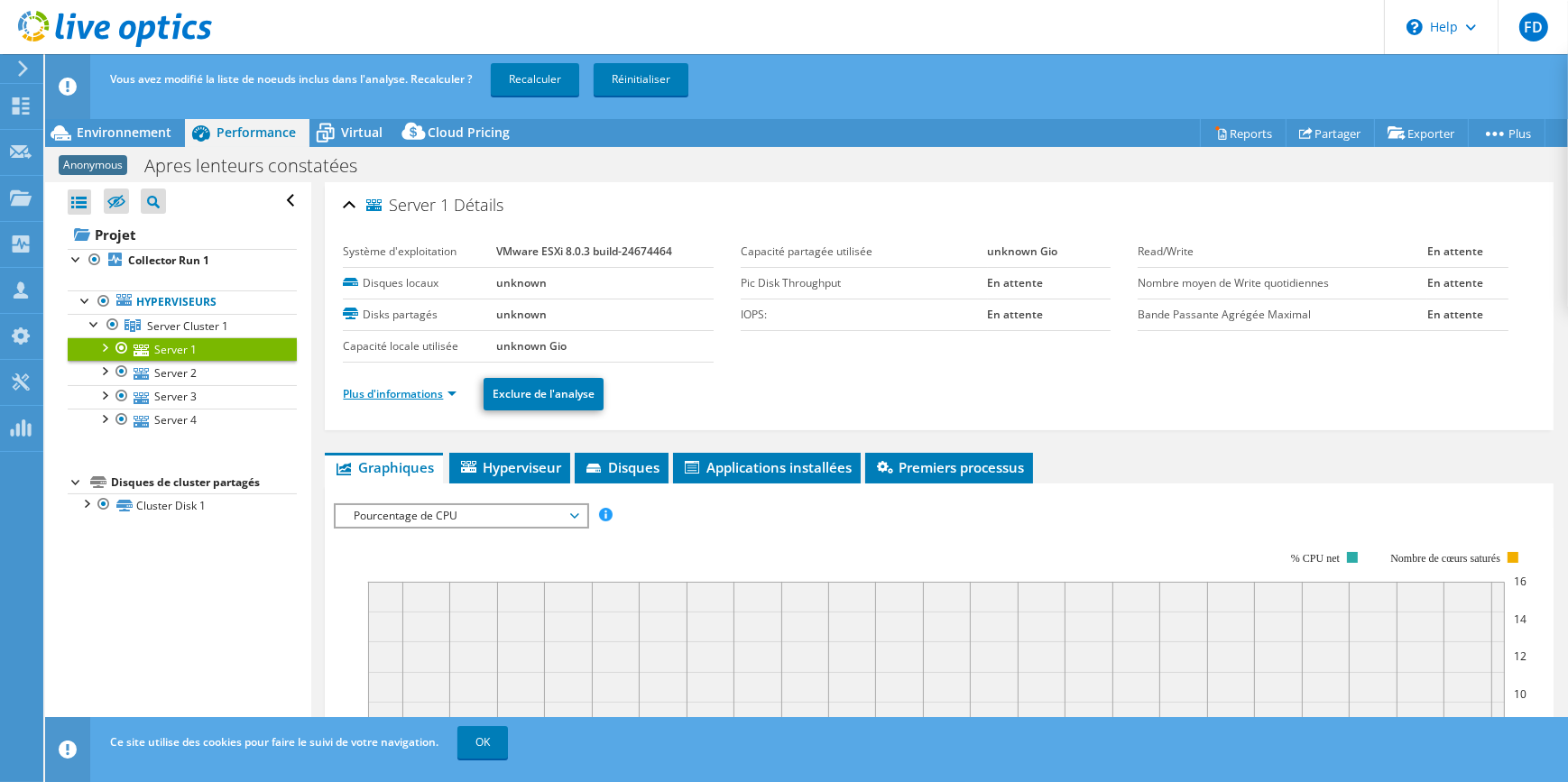
click at [441, 386] on link "Plus d'informations" at bounding box center [400, 393] width 114 height 15
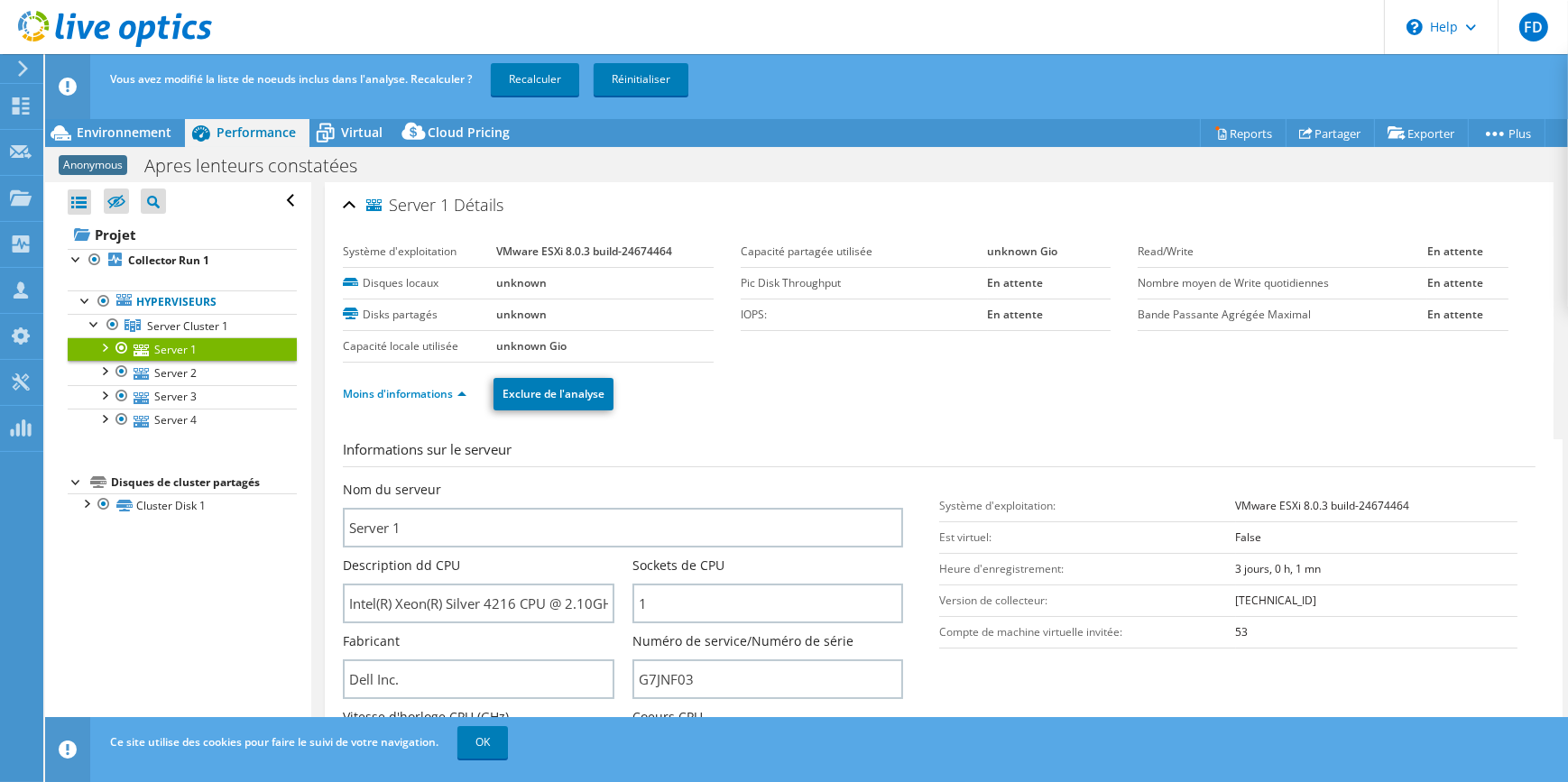
drag, startPoint x: 929, startPoint y: 414, endPoint x: 1038, endPoint y: 534, distance: 162.1
click at [929, 414] on div "Moins d'informations Exclure de l'analyse" at bounding box center [939, 394] width 1193 height 63
click at [1205, 395] on ul "Moins d'informations Exclure de l'analyse" at bounding box center [939, 391] width 1193 height 37
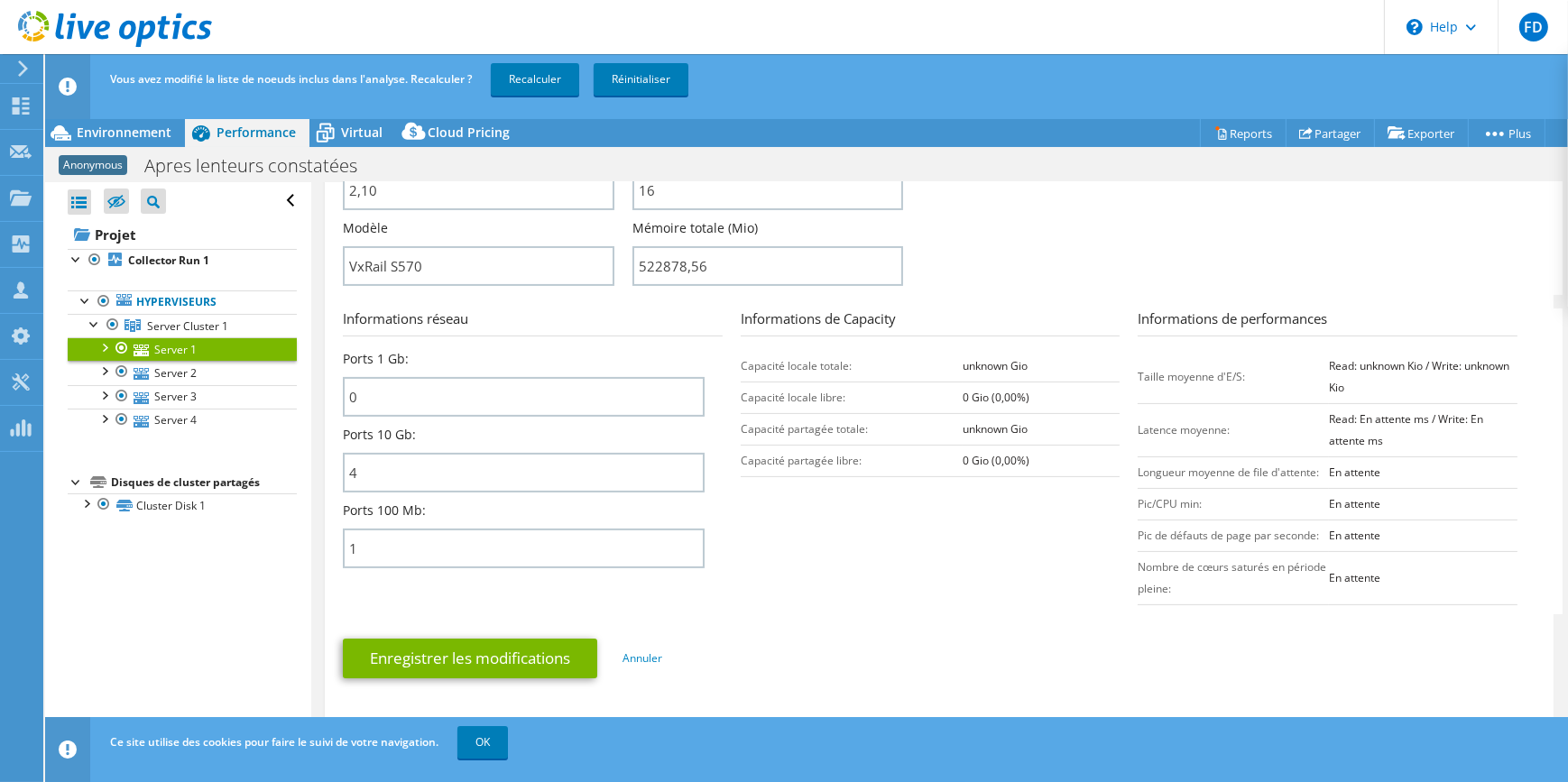
scroll to position [236, 0]
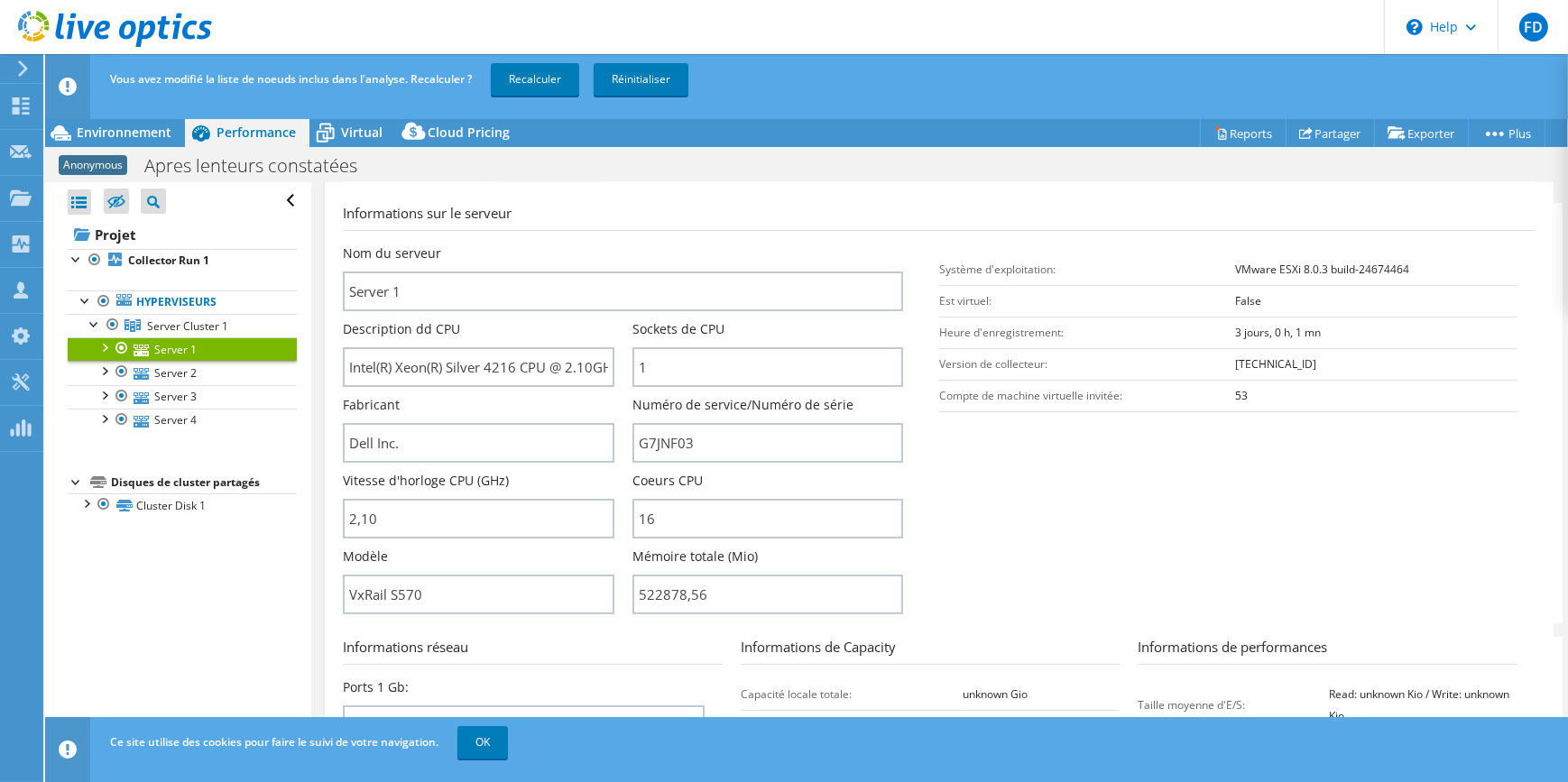
click at [1017, 509] on section "Informations sur le serveur Nom du serveur Server 1 Description dd CPU Intel(R)…" at bounding box center [944, 413] width 1202 height 420
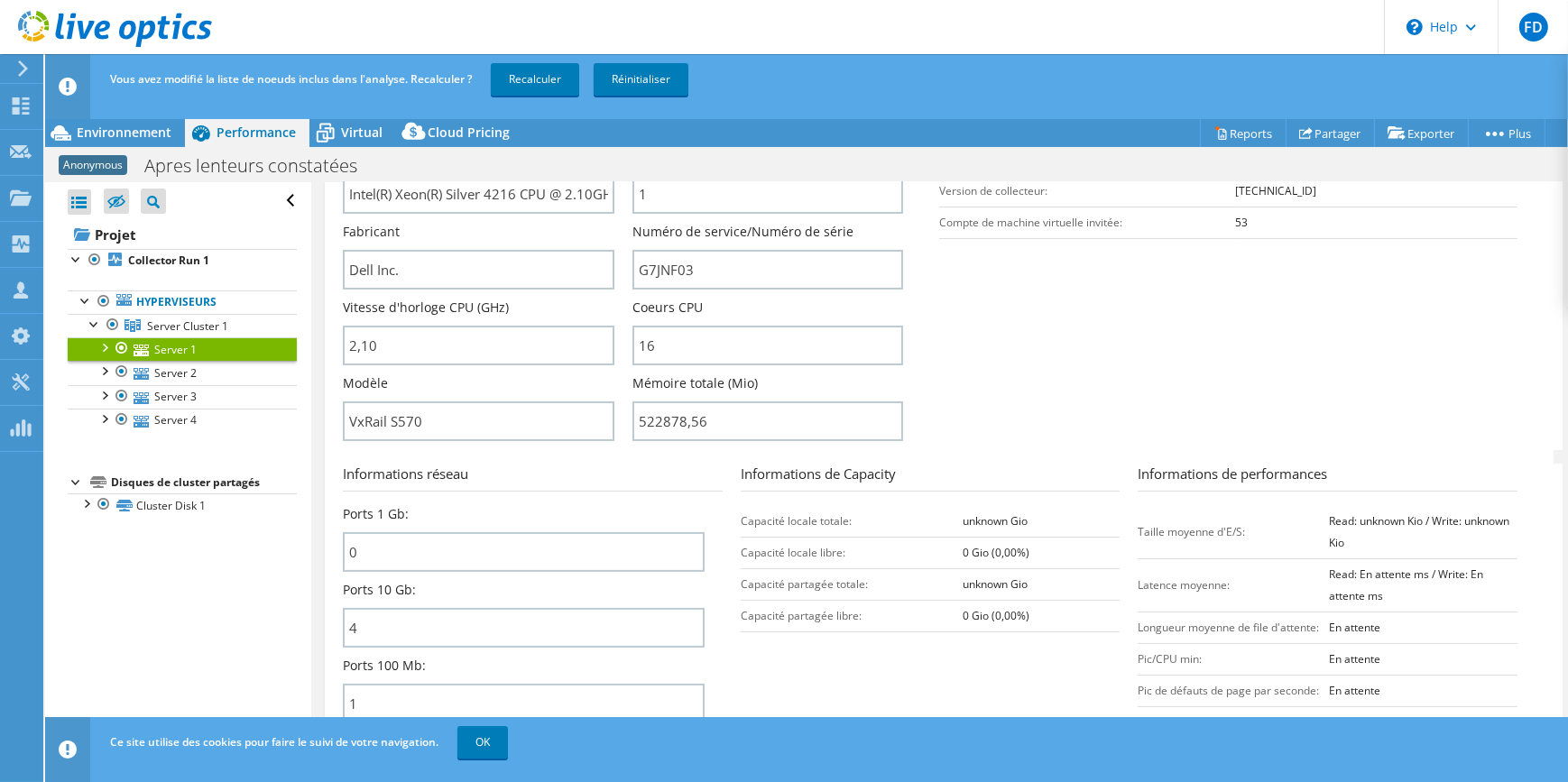
scroll to position [0, 0]
